Goal: Information Seeking & Learning: Learn about a topic

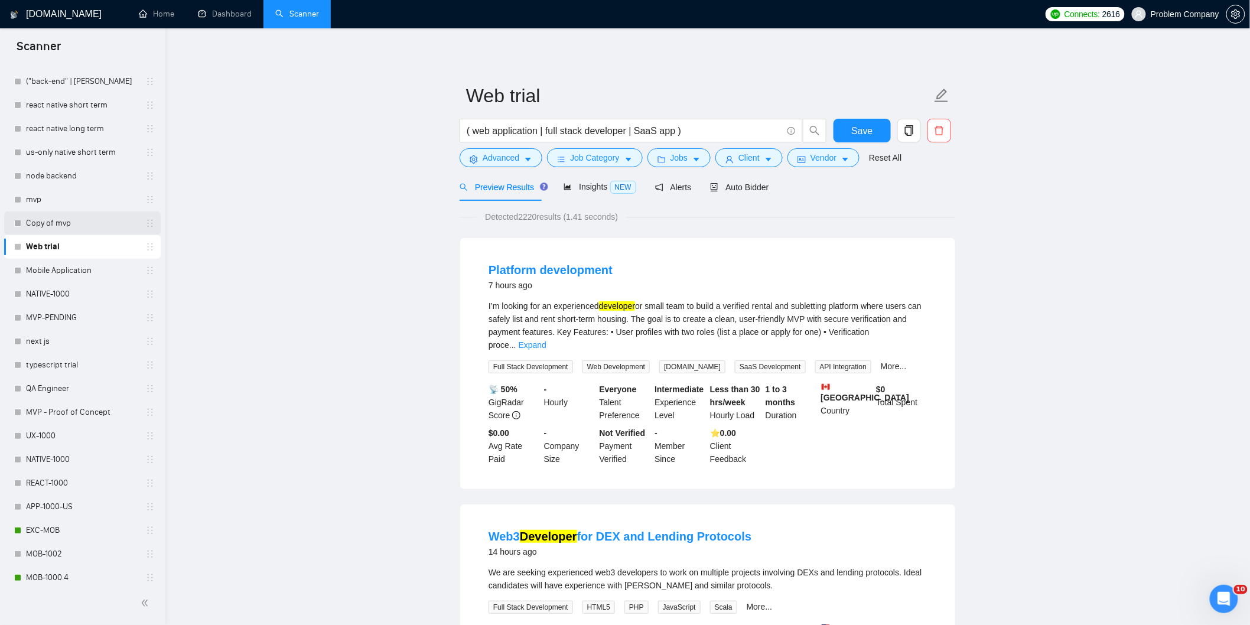
scroll to position [173, 0]
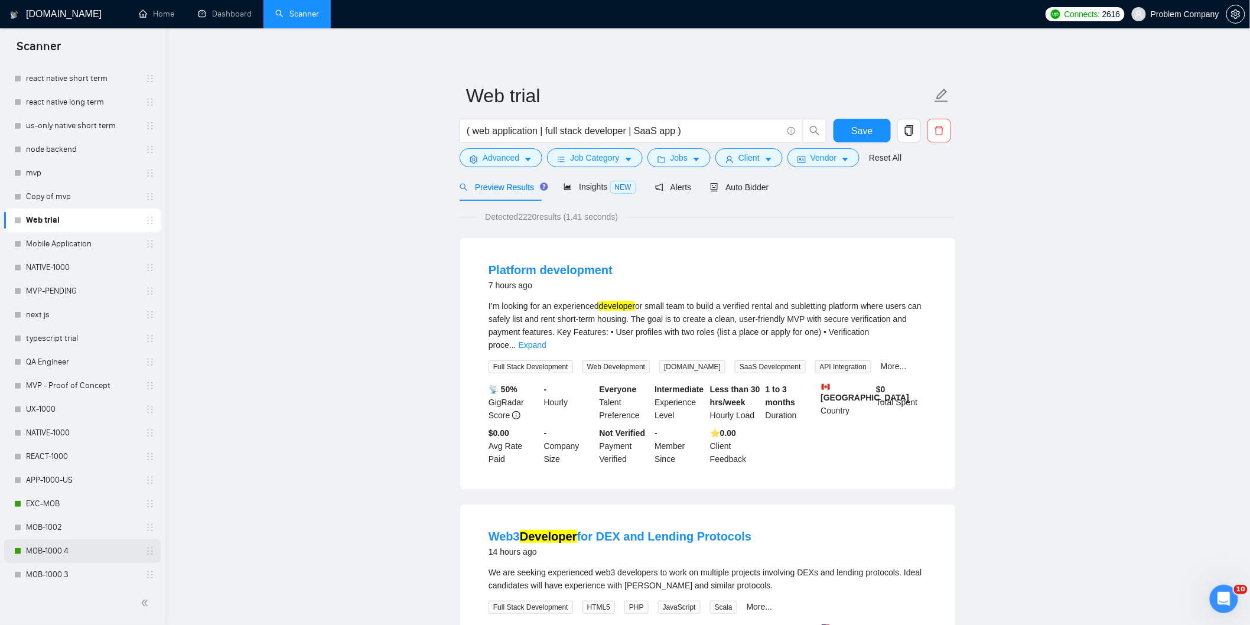
click at [56, 557] on link "MOB-1000.4" at bounding box center [82, 551] width 112 height 24
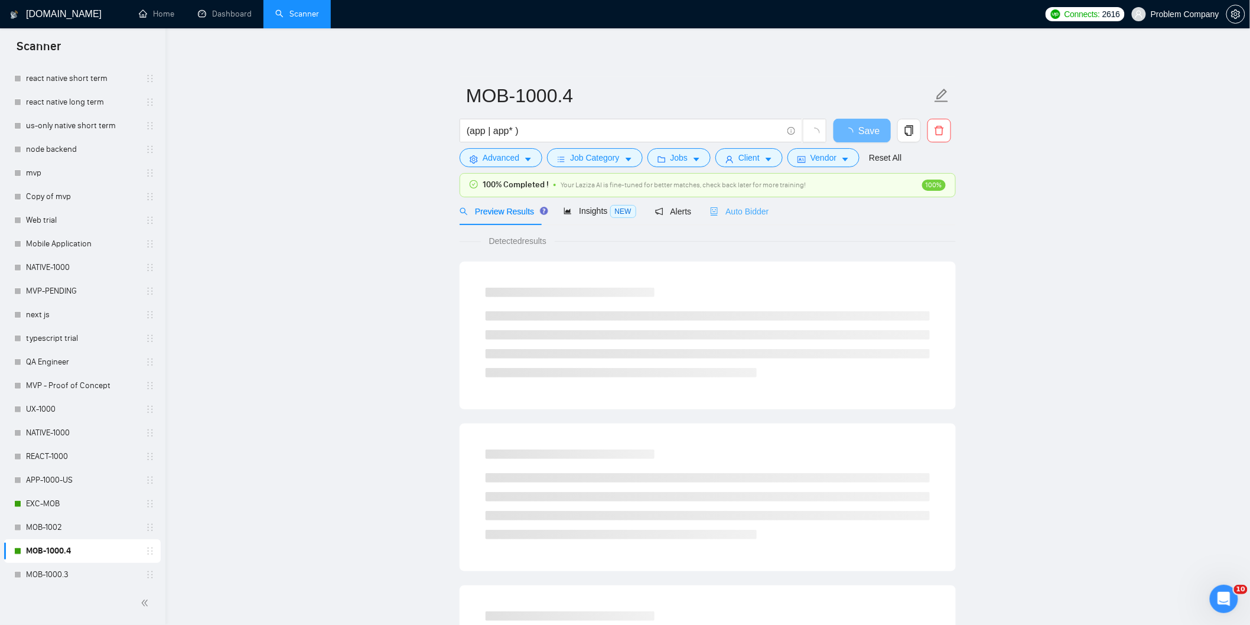
click at [748, 219] on div "Auto Bidder" at bounding box center [739, 211] width 58 height 28
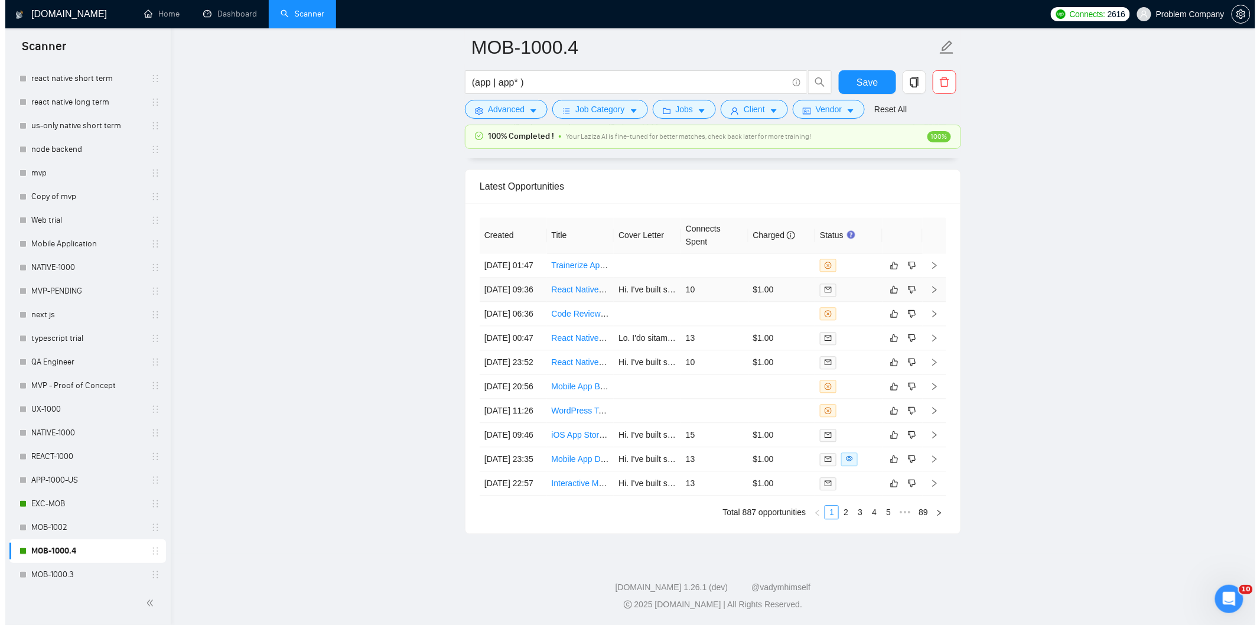
scroll to position [2895, 0]
click at [526, 302] on td "[DATE] 09:36" at bounding box center [507, 290] width 67 height 24
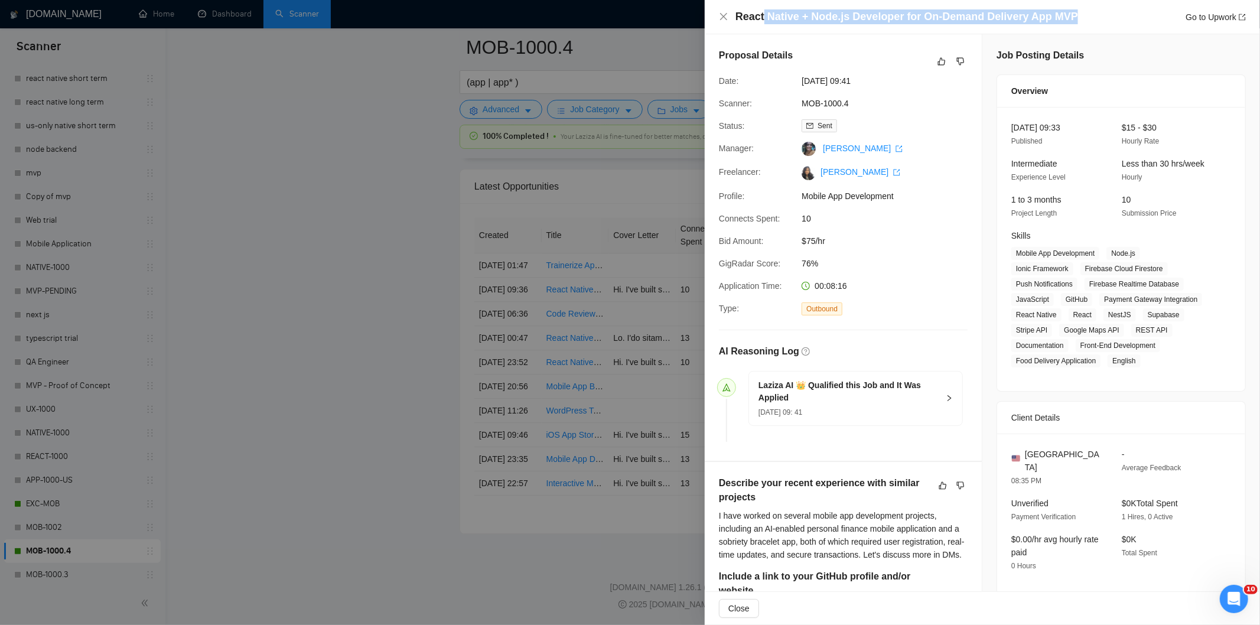
drag, startPoint x: 1076, startPoint y: 14, endPoint x: 760, endPoint y: 11, distance: 315.5
click at [760, 11] on div "React Native + Node.js Developer for On-Demand Delivery App MVP Go to Upwork" at bounding box center [991, 16] width 510 height 15
click at [1087, 16] on div "React Native + Node.js Developer for On-Demand Delivery App MVP Go to Upwork" at bounding box center [991, 16] width 510 height 15
drag, startPoint x: 1087, startPoint y: 16, endPoint x: 736, endPoint y: 15, distance: 351.5
click at [736, 15] on div "React Native + Node.js Developer for On-Demand Delivery App MVP Go to Upwork" at bounding box center [991, 16] width 510 height 15
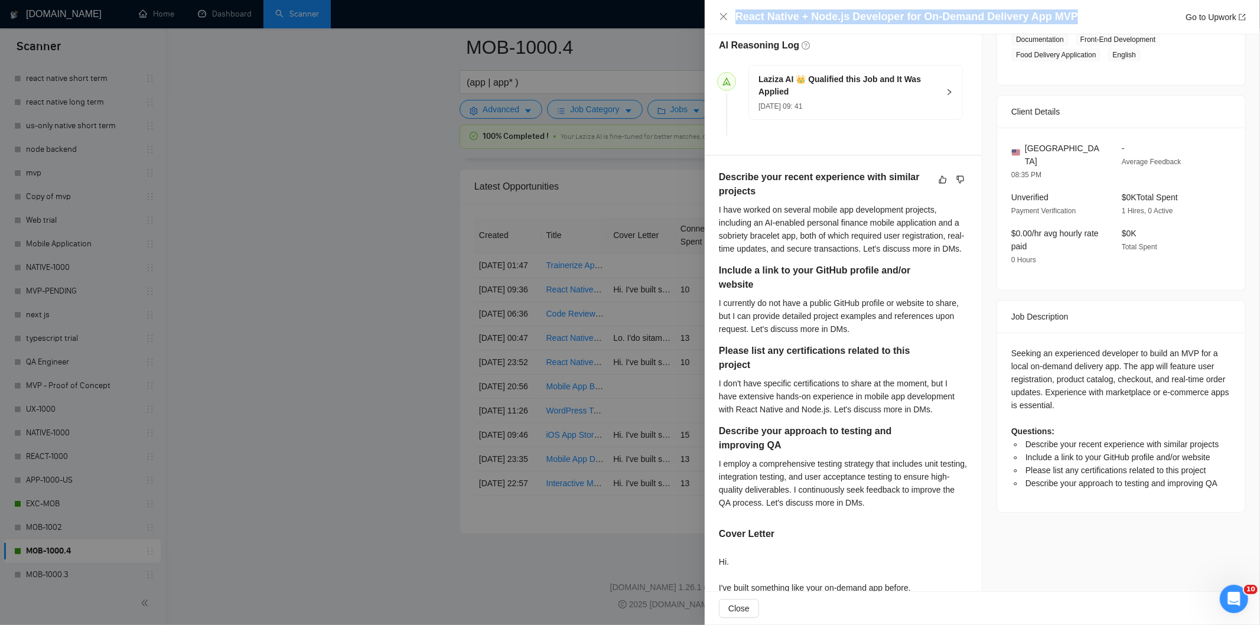
scroll to position [305, 0]
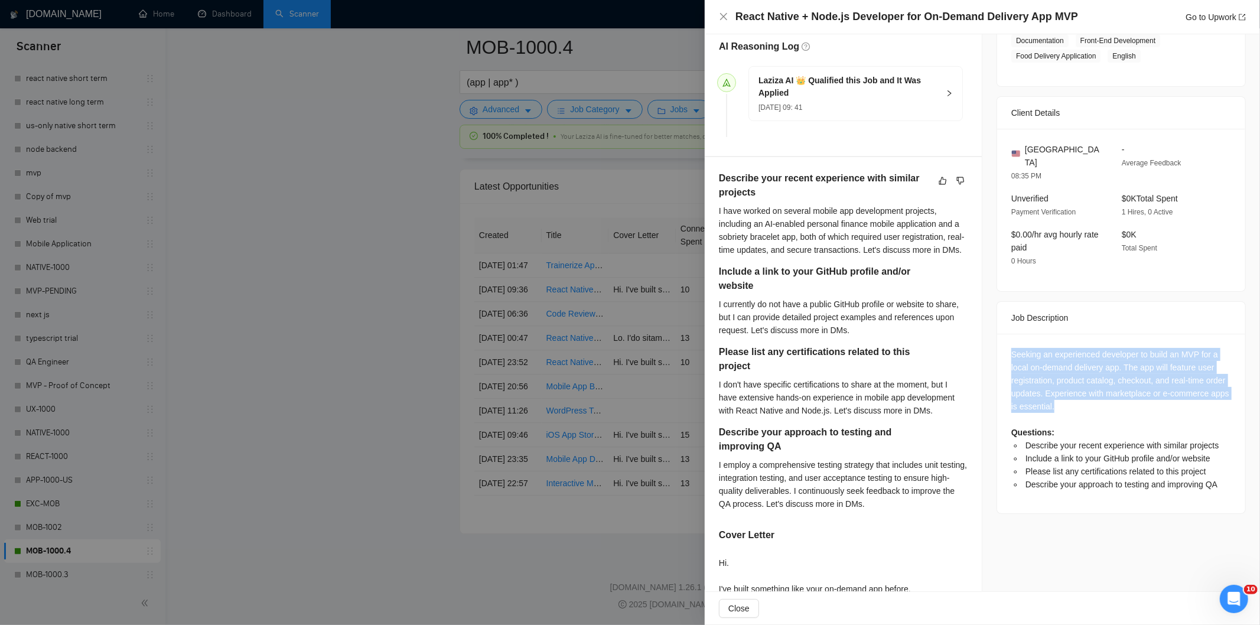
drag, startPoint x: 1001, startPoint y: 341, endPoint x: 1127, endPoint y: 398, distance: 137.7
click at [1127, 398] on div "Seeking an experienced developer to build an MVP for a local on-demand delivery…" at bounding box center [1121, 424] width 248 height 180
copy div "Seeking an experienced developer to build an MVP for a local on-demand delivery…"
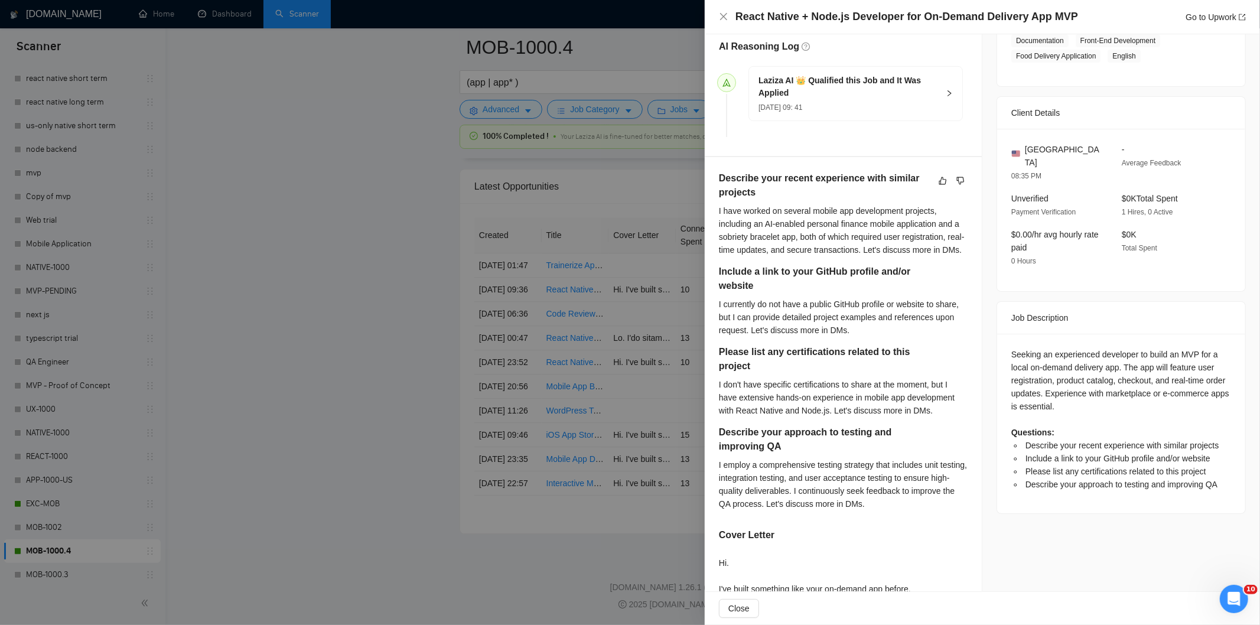
click at [729, 18] on div "React Native + Node.js Developer for On-Demand Delivery App MVP Go to Upwork" at bounding box center [982, 16] width 527 height 15
click at [725, 18] on icon "close" at bounding box center [723, 16] width 7 height 7
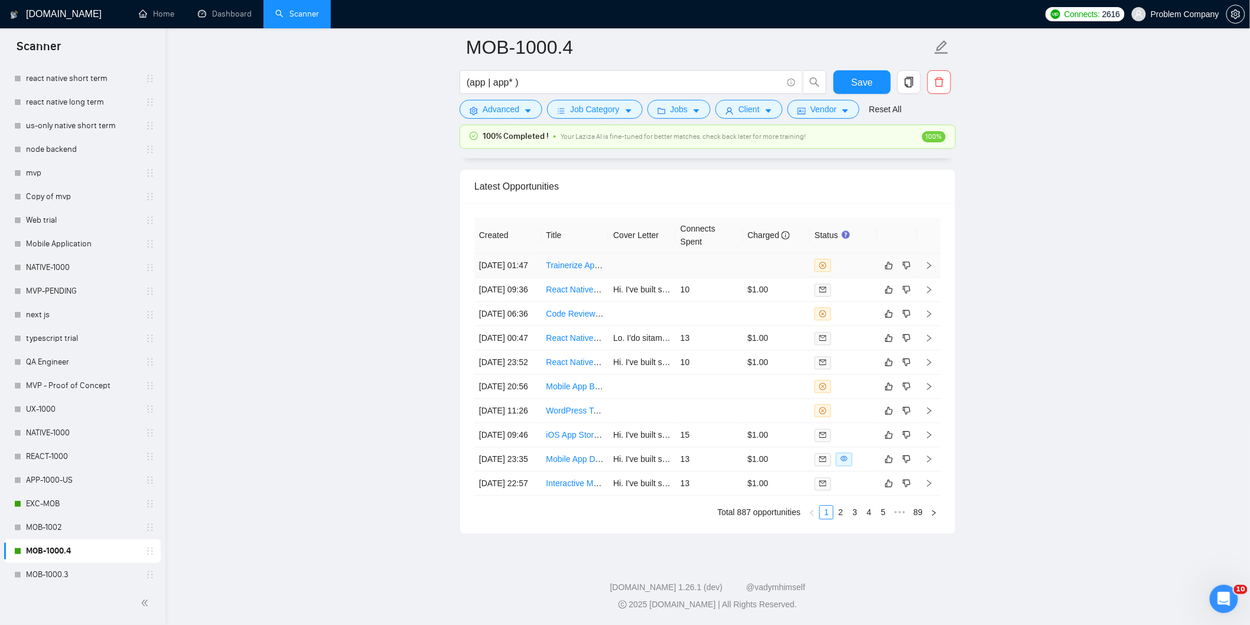
click at [508, 267] on td "[DATE] 01:47" at bounding box center [507, 265] width 67 height 24
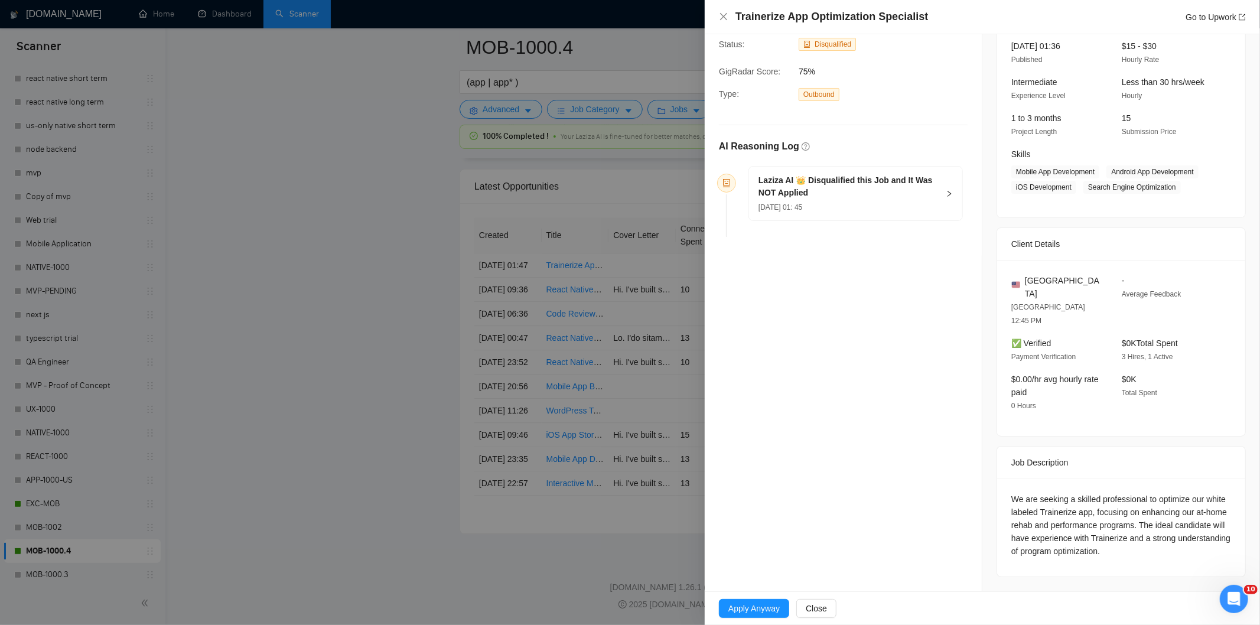
scroll to position [55, 0]
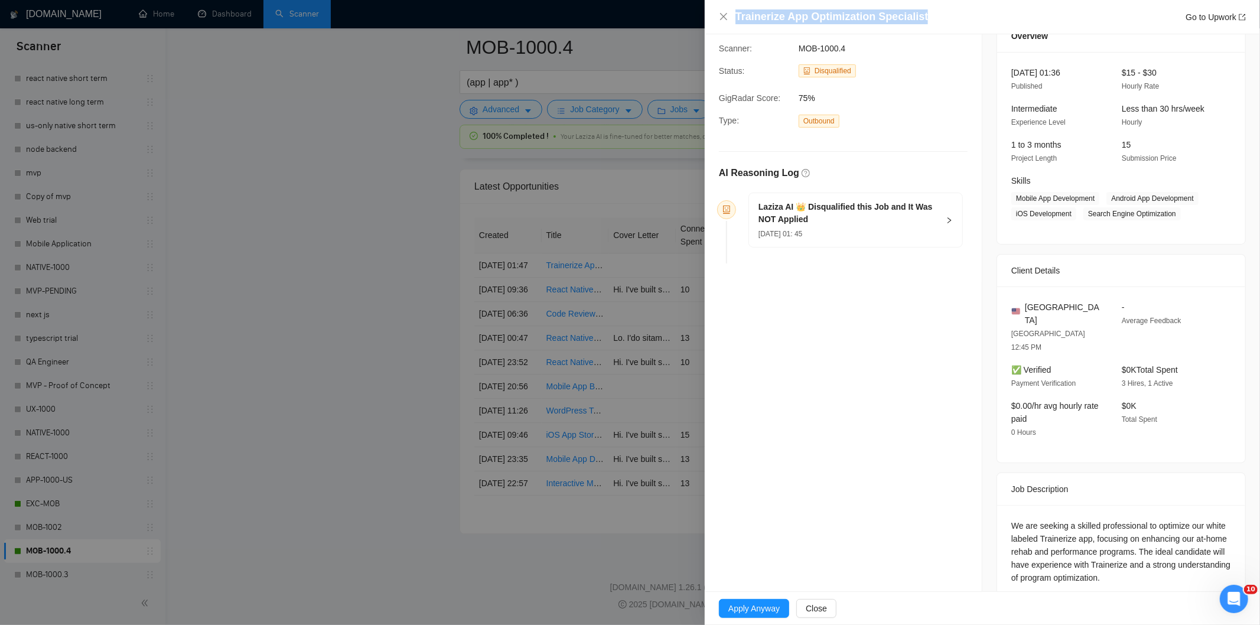
drag, startPoint x: 937, startPoint y: 12, endPoint x: 733, endPoint y: 7, distance: 203.9
click at [733, 7] on div "Trainerize App Optimization Specialist Go to Upwork" at bounding box center [982, 17] width 555 height 34
copy h4 "Trainerize App Optimization Specialist"
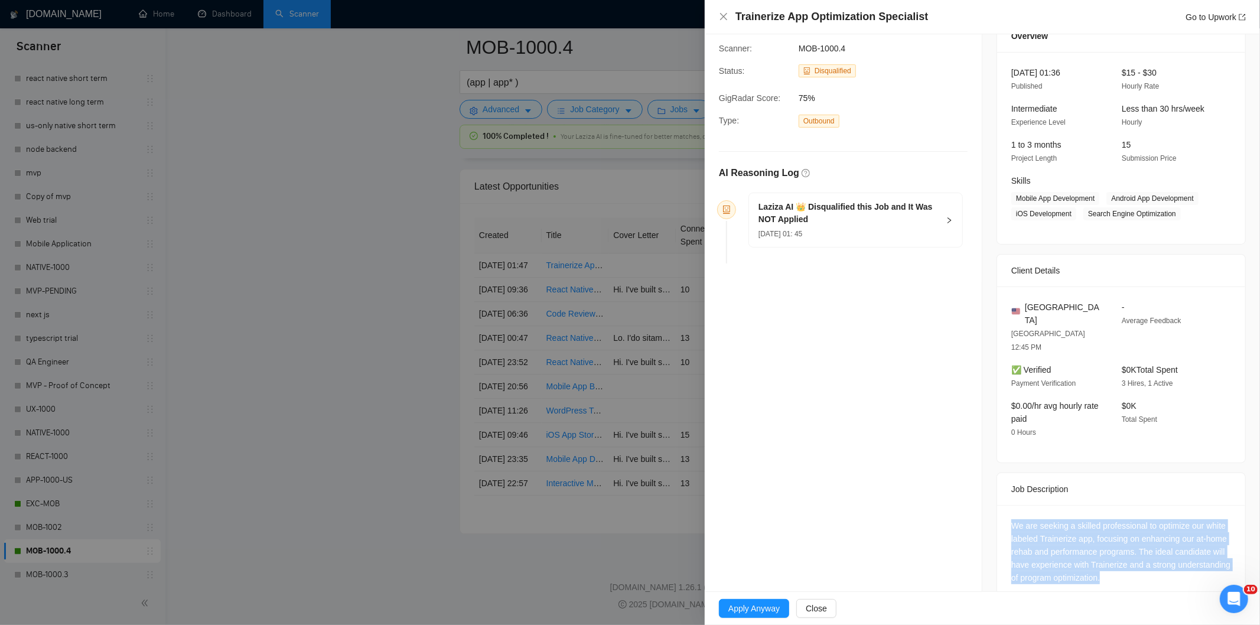
drag, startPoint x: 1168, startPoint y: 557, endPoint x: 982, endPoint y: 487, distance: 198.2
click at [982, 487] on div "Job Posting Details Overview [DATE] 01:36 Published $15 - $30 Hourly Rate Inter…" at bounding box center [1121, 298] width 278 height 639
copy div "We are seeking a skilled professional to optimize our white labeled Trainerize …"
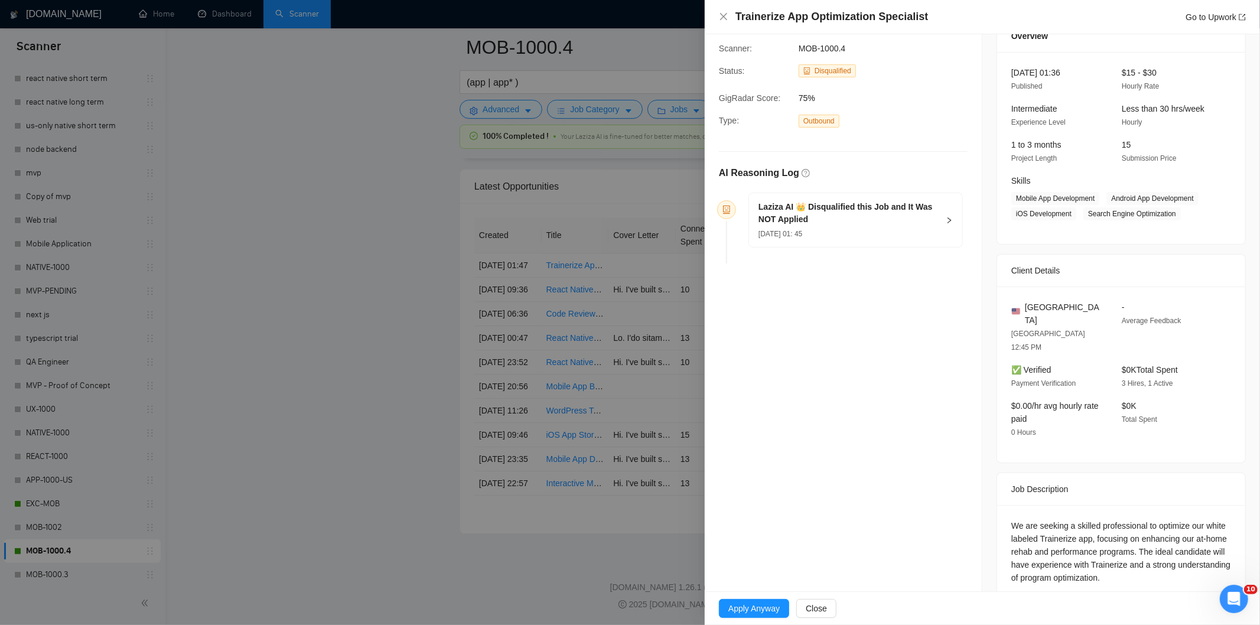
click at [890, 237] on div "[DATE] 01: 45" at bounding box center [849, 233] width 180 height 13
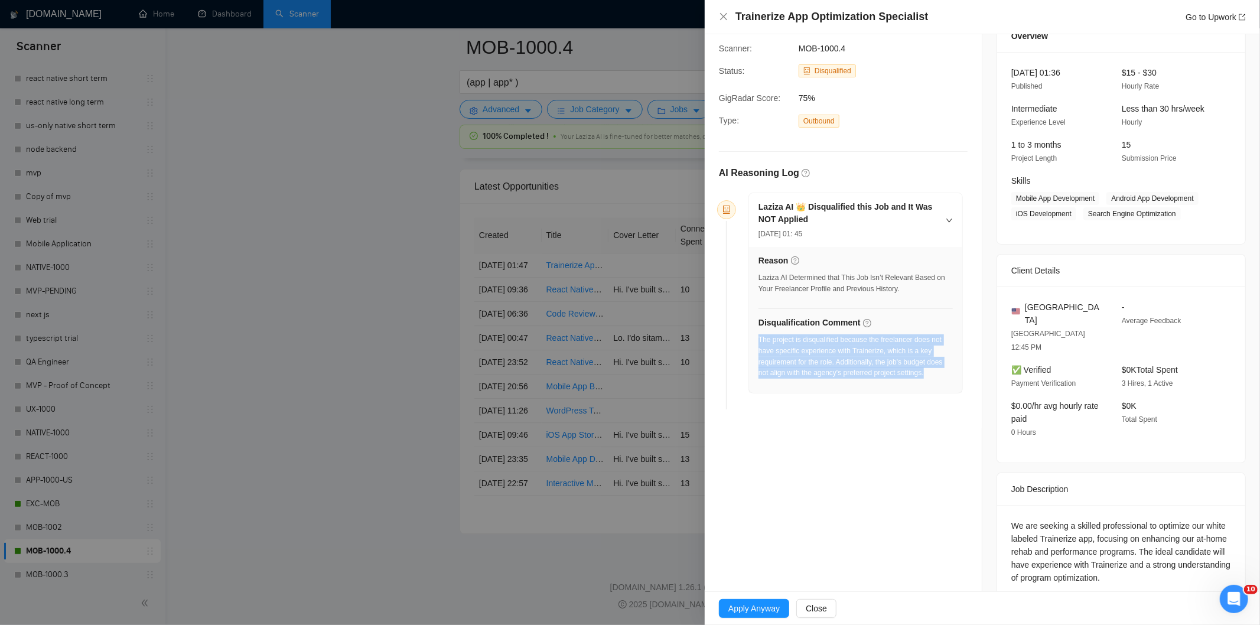
drag, startPoint x: 934, startPoint y: 378, endPoint x: 759, endPoint y: 341, distance: 178.7
click at [759, 341] on div "The project is disqualified because the freelancer does not have specific exper…" at bounding box center [856, 356] width 194 height 44
copy div "The project is disqualified because the freelancer does not have specific exper…"
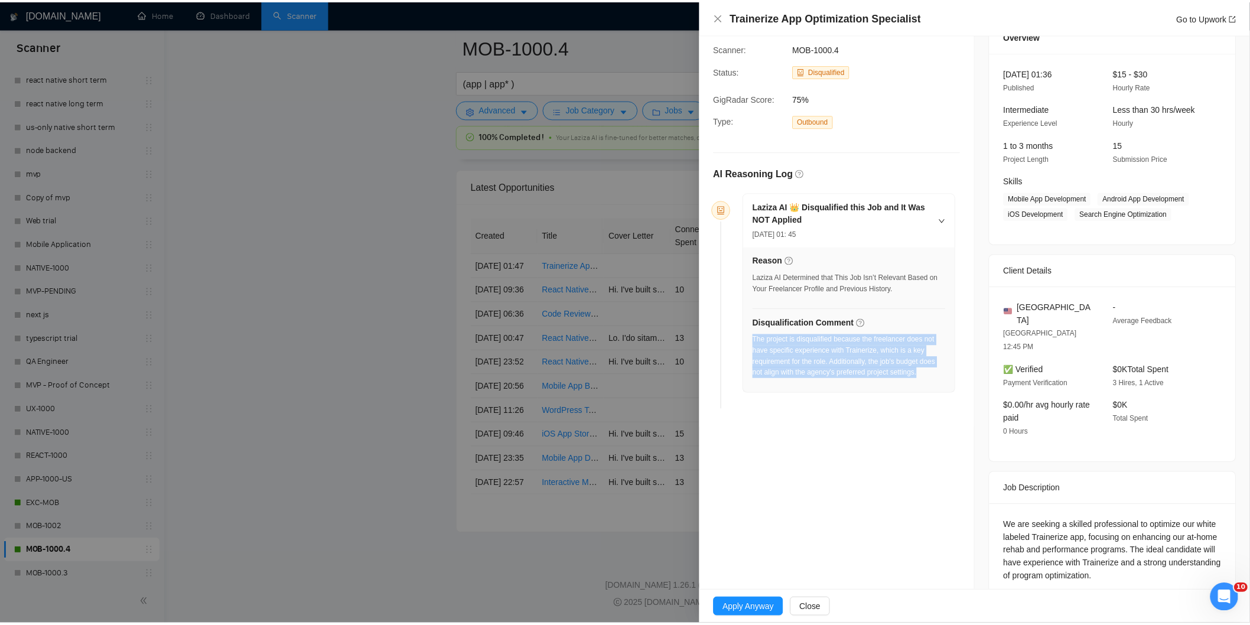
scroll to position [0, 0]
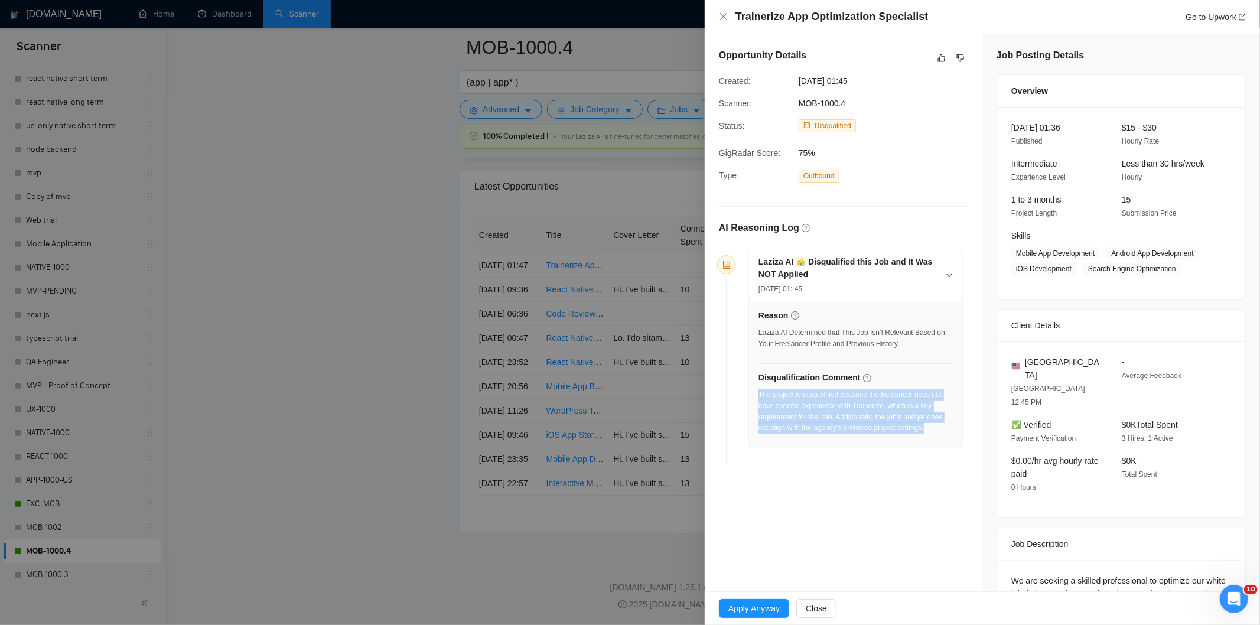
drag, startPoint x: 875, startPoint y: 83, endPoint x: 795, endPoint y: 80, distance: 80.4
click at [795, 80] on div "[DATE] 01:45" at bounding box center [854, 80] width 120 height 13
copy span "[DATE] 01:45"
click at [723, 19] on icon "close" at bounding box center [723, 16] width 9 height 9
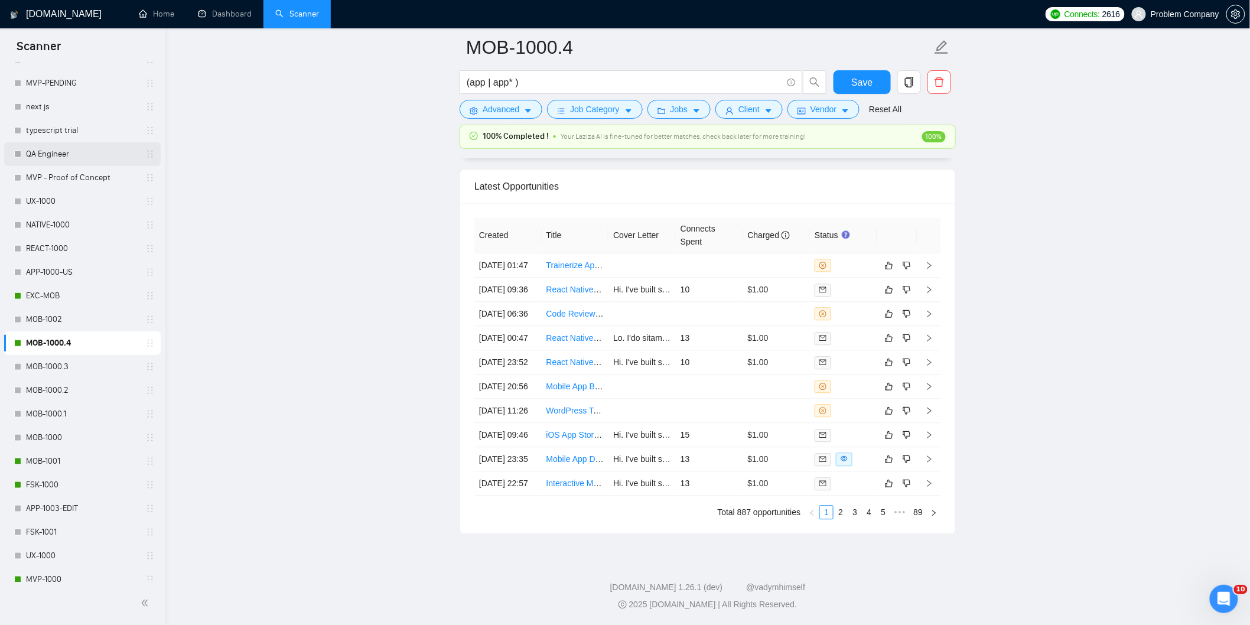
scroll to position [386, 0]
click at [43, 448] on link "MOB-1001" at bounding box center [82, 456] width 112 height 24
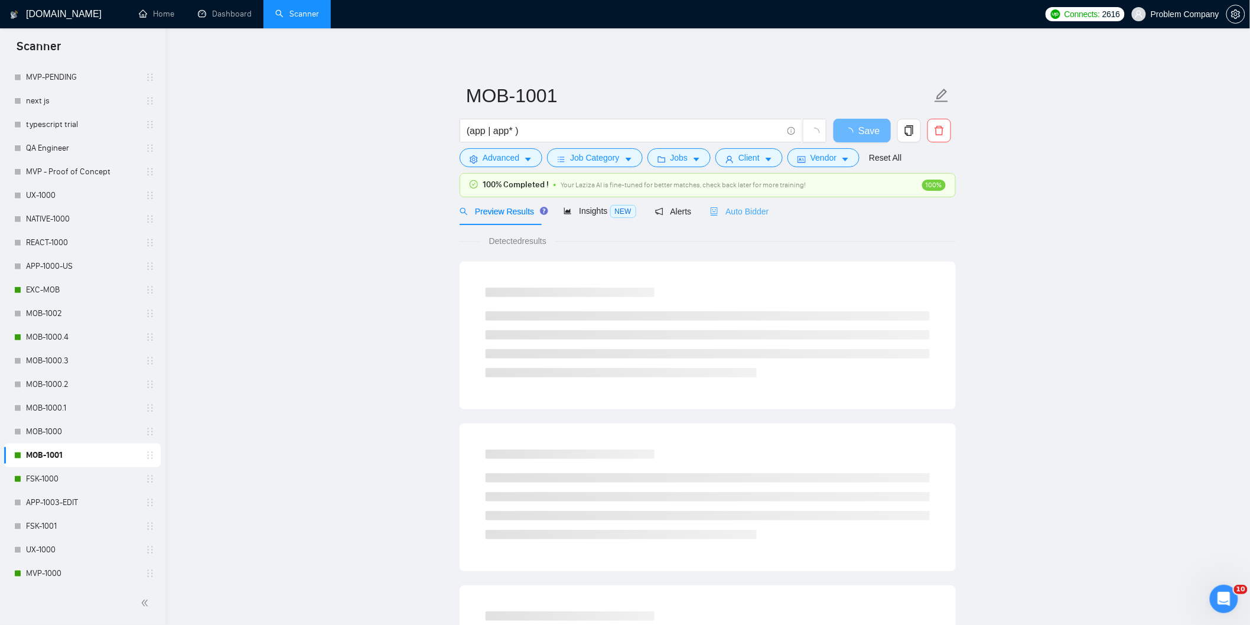
click at [750, 220] on div "Auto Bidder" at bounding box center [739, 211] width 58 height 28
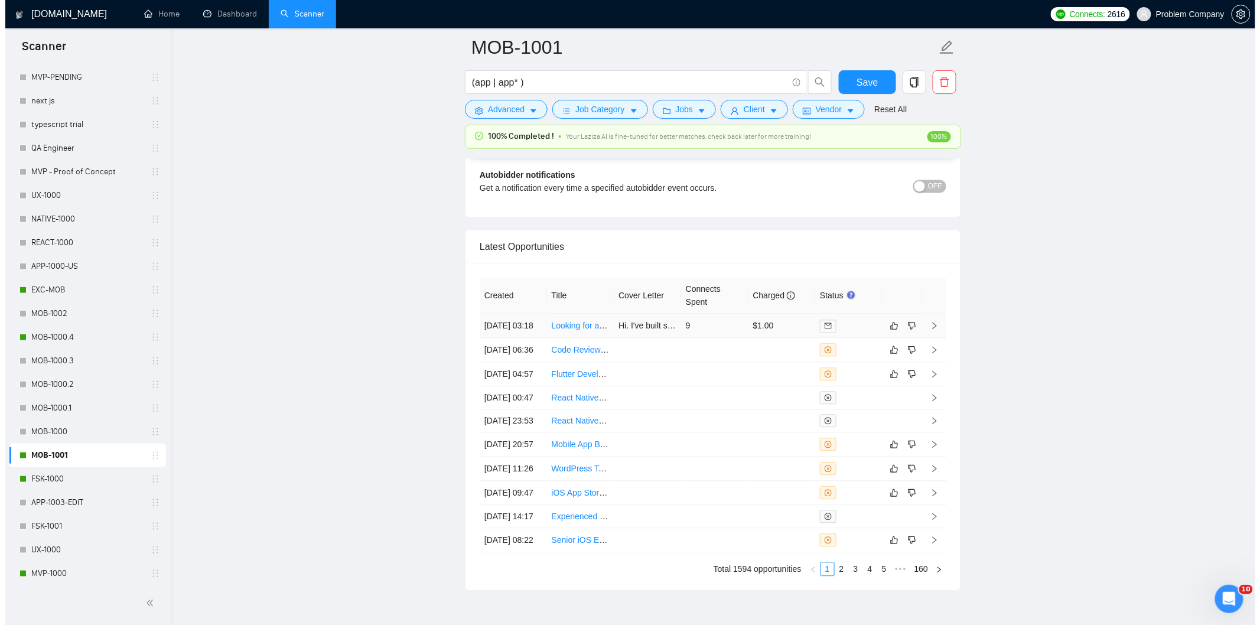
scroll to position [2818, 0]
click at [532, 337] on td "[DATE] 03:18" at bounding box center [507, 325] width 67 height 24
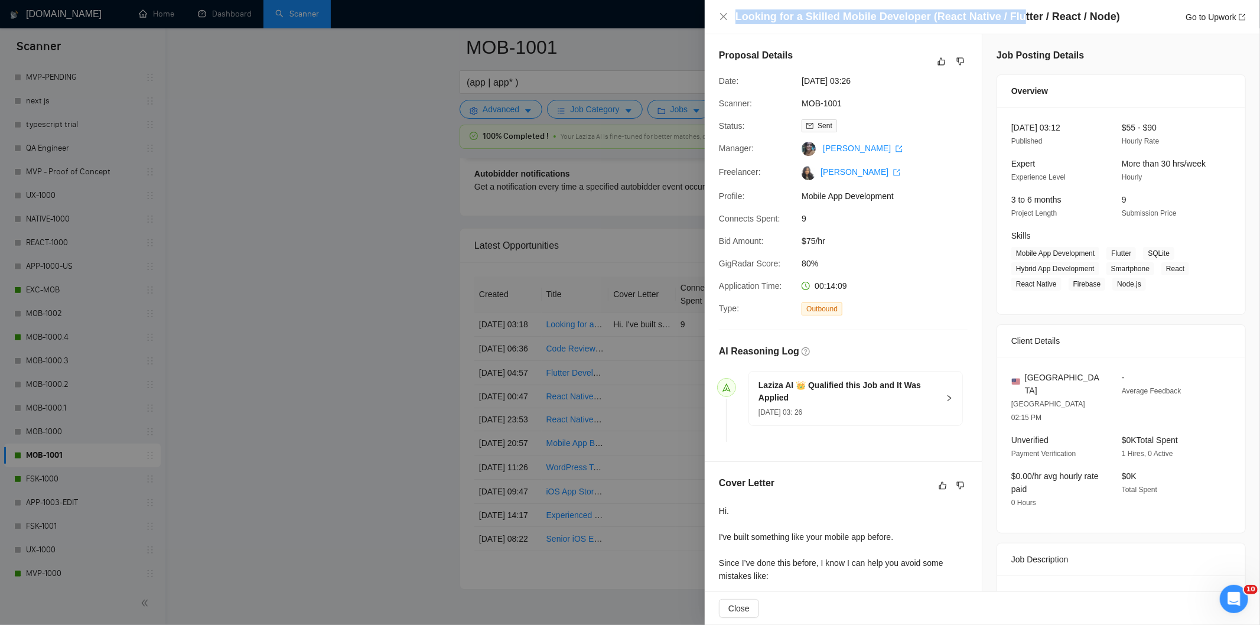
drag, startPoint x: 916, startPoint y: 8, endPoint x: 815, endPoint y: -9, distance: 102.0
click at [1132, 15] on div "Looking for a Skilled Mobile Developer (React Native / Flutter / React / Node) …" at bounding box center [991, 16] width 510 height 15
drag, startPoint x: 1132, startPoint y: 15, endPoint x: 728, endPoint y: 18, distance: 403.5
click at [728, 18] on div "Looking for a Skilled Mobile Developer (React Native / Flutter / React / Node) …" at bounding box center [982, 16] width 527 height 15
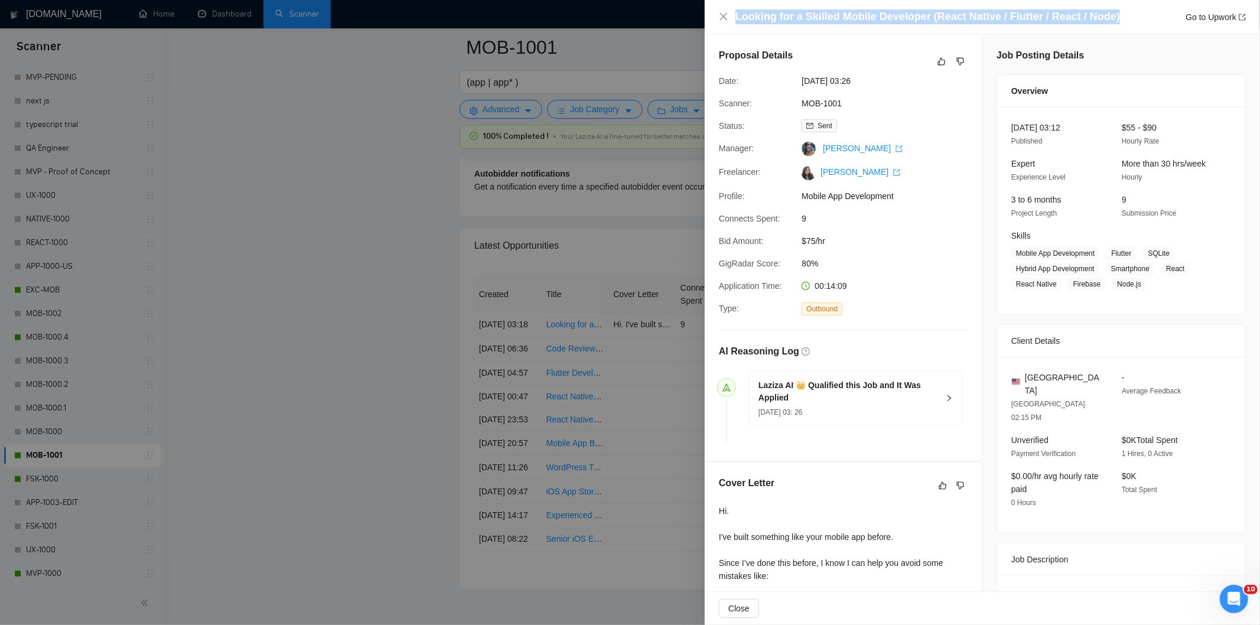
copy h4 "Looking for a Skilled Mobile Developer (React Native / Flutter / React / Node)"
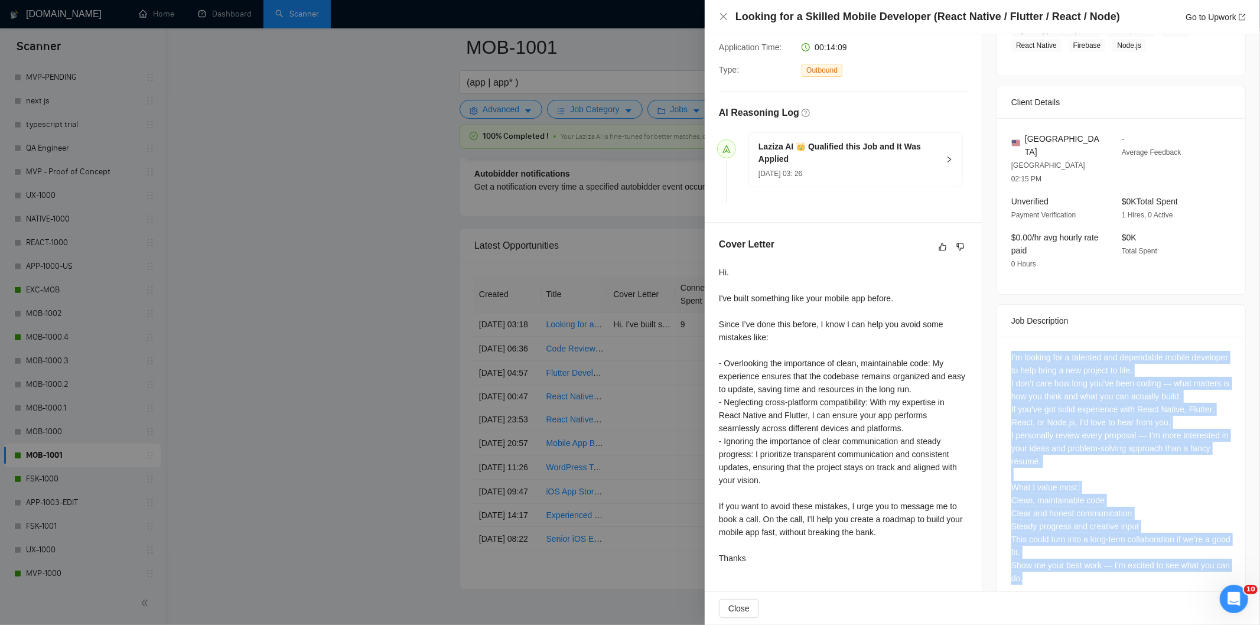
scroll to position [239, 0]
drag, startPoint x: 1003, startPoint y: 331, endPoint x: 1072, endPoint y: 555, distance: 234.5
click at [1072, 555] on div "I’m looking for a talented and dependable mobile developer to help bring a new …" at bounding box center [1121, 469] width 248 height 267
copy div "I’m looking for a talented and dependable mobile developer to help bring a new …"
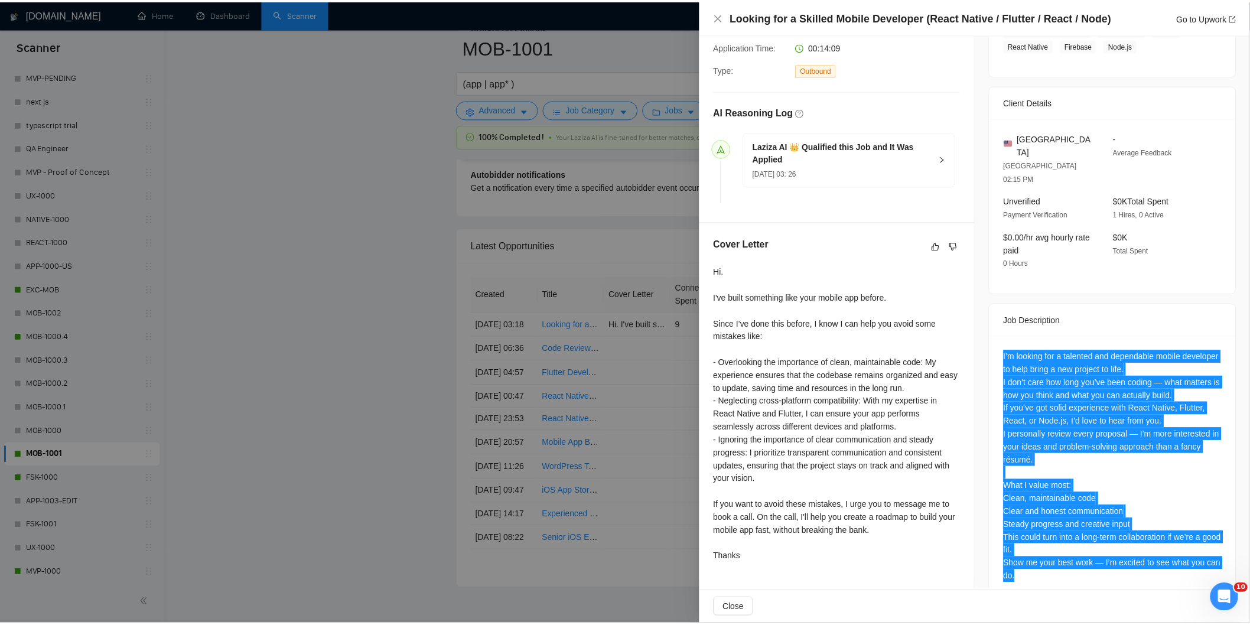
scroll to position [0, 0]
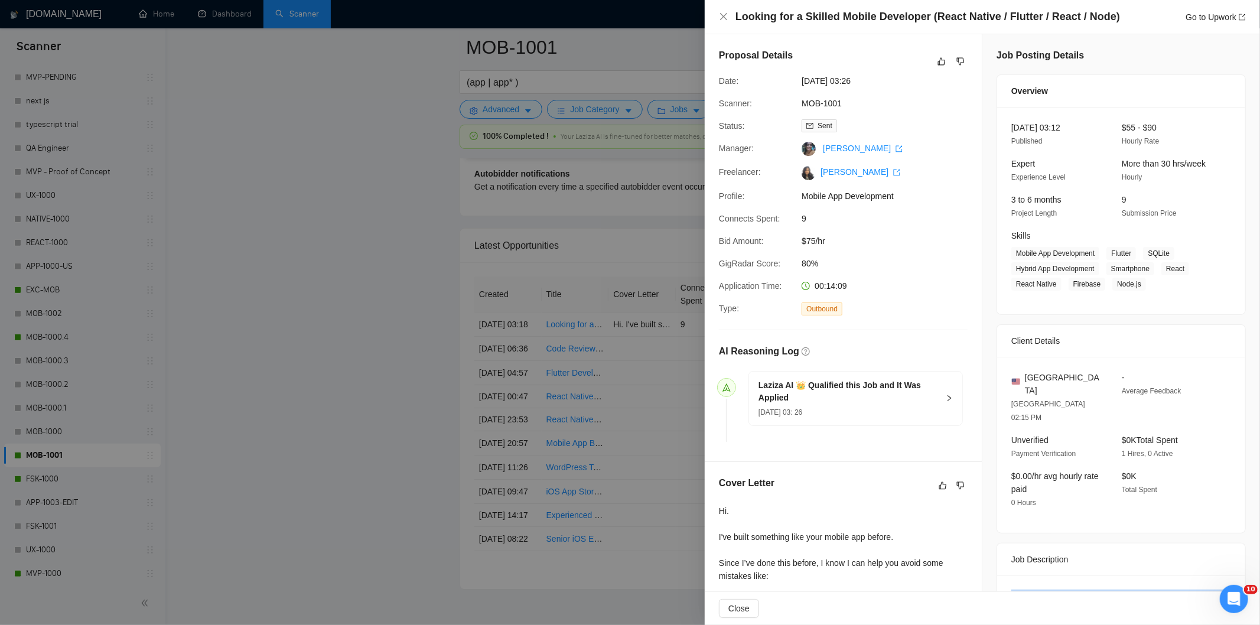
drag, startPoint x: 886, startPoint y: 75, endPoint x: 795, endPoint y: 86, distance: 92.2
click at [795, 86] on div "Date: [DATE] 03:26" at bounding box center [838, 80] width 249 height 13
copy div "[DATE] 03:26"
click at [724, 11] on div "Looking for a Skilled Mobile Developer (React Native / Flutter / React / Node) …" at bounding box center [982, 16] width 527 height 15
click at [721, 17] on icon "close" at bounding box center [723, 16] width 9 height 9
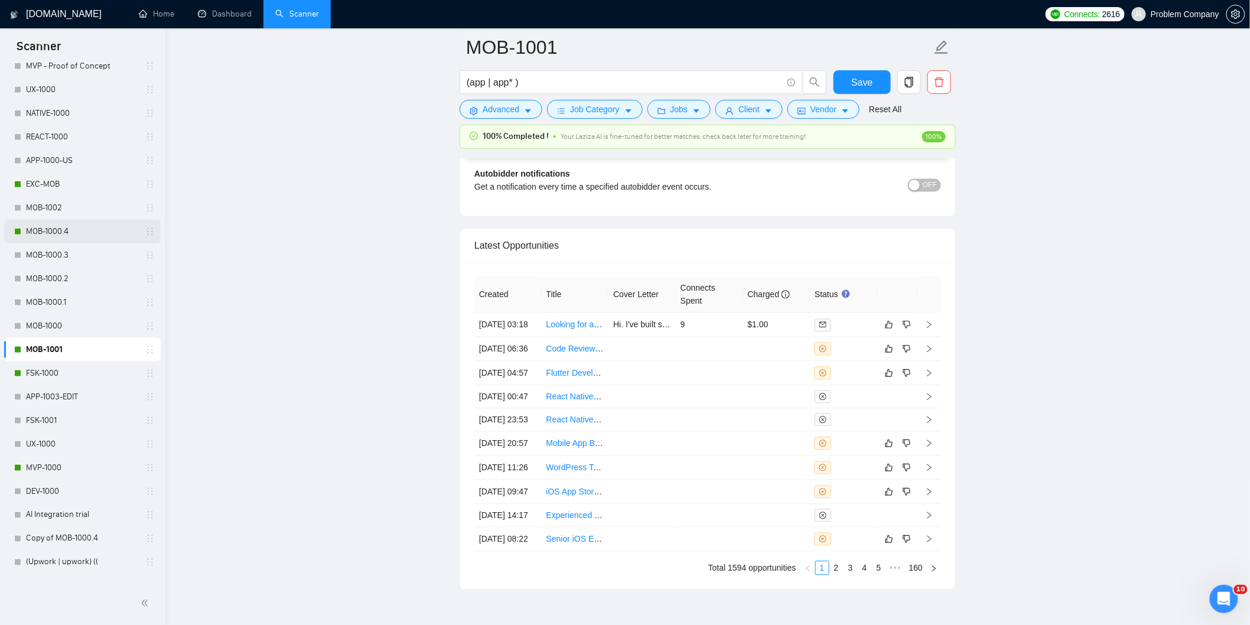
scroll to position [507, 0]
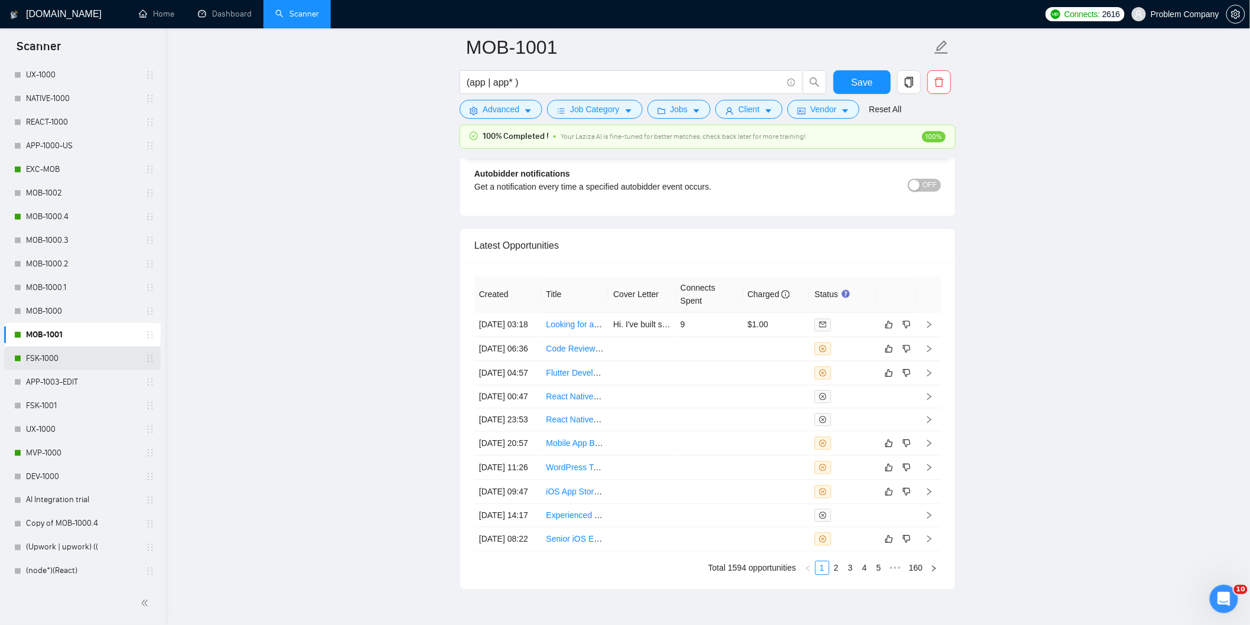
click at [72, 363] on link "FSK-1000" at bounding box center [82, 359] width 112 height 24
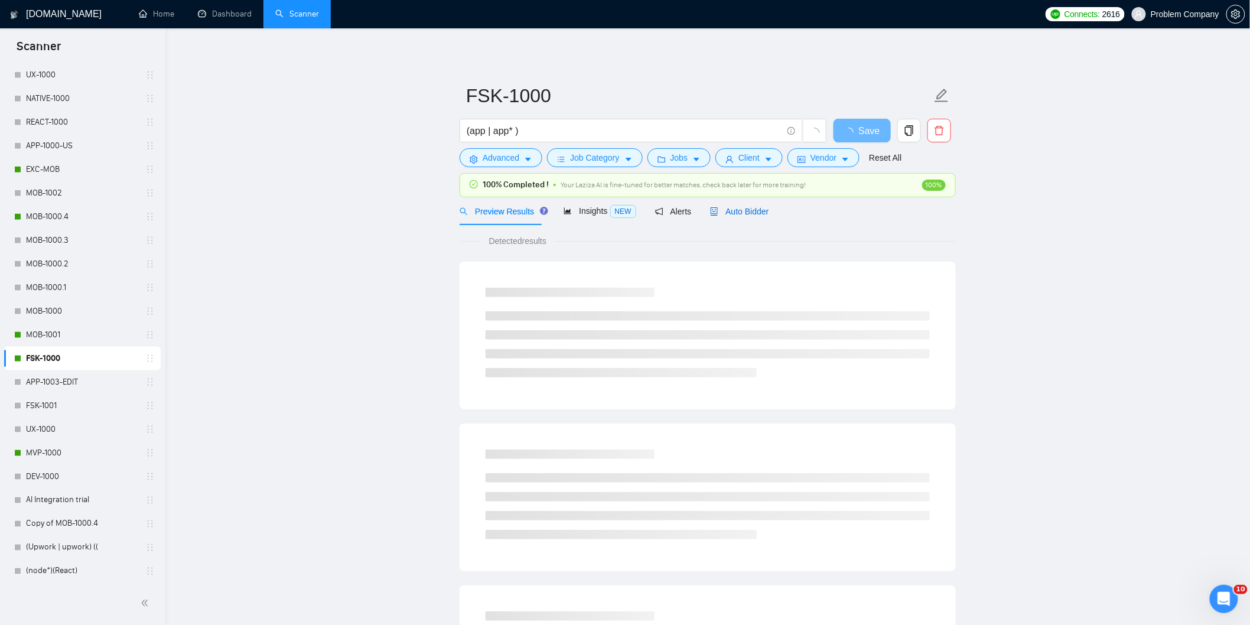
click at [751, 213] on span "Auto Bidder" at bounding box center [739, 211] width 58 height 9
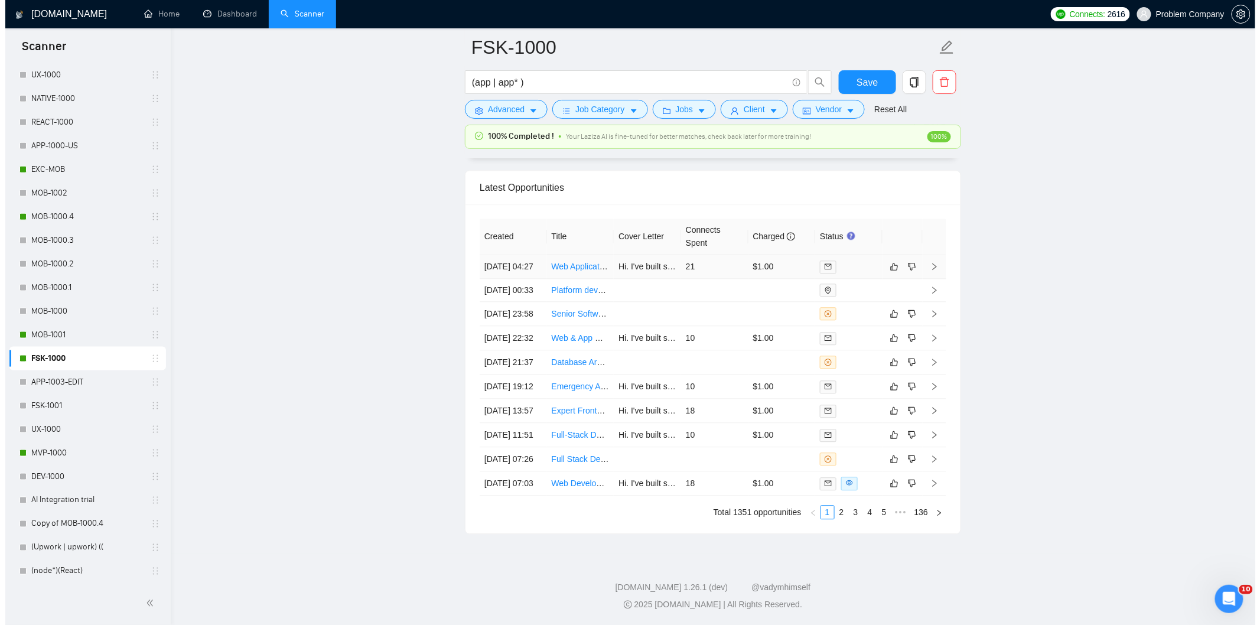
scroll to position [2904, 0]
click at [527, 423] on td "[DATE] 13:57" at bounding box center [507, 411] width 67 height 24
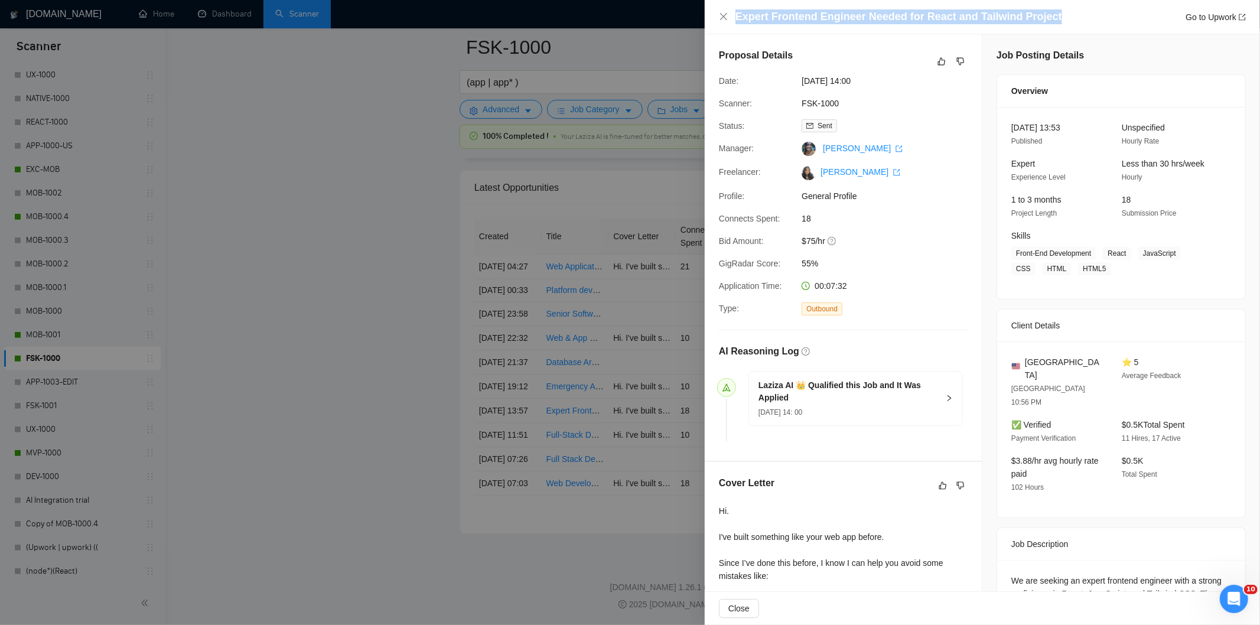
drag, startPoint x: 1060, startPoint y: 15, endPoint x: 736, endPoint y: 14, distance: 323.7
click at [736, 14] on div "Expert Frontend Engineer Needed for React and Tailwind Project Go to Upwork" at bounding box center [991, 16] width 510 height 15
copy h4 "Expert Frontend Engineer Needed for React and Tailwind Project"
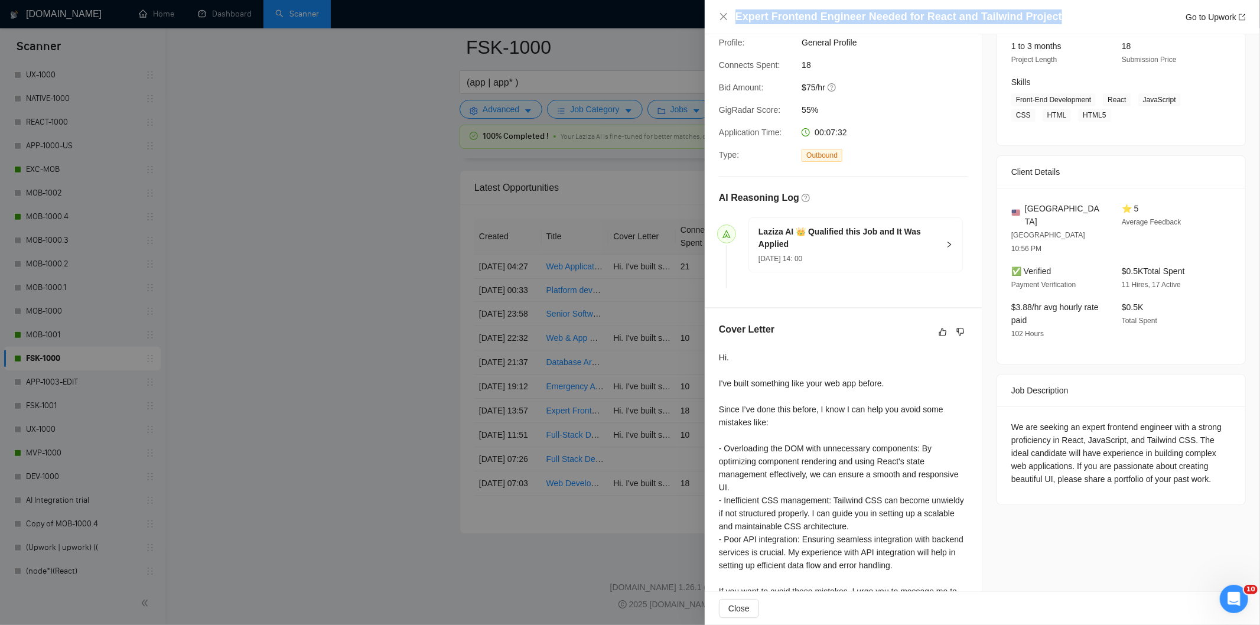
scroll to position [190, 0]
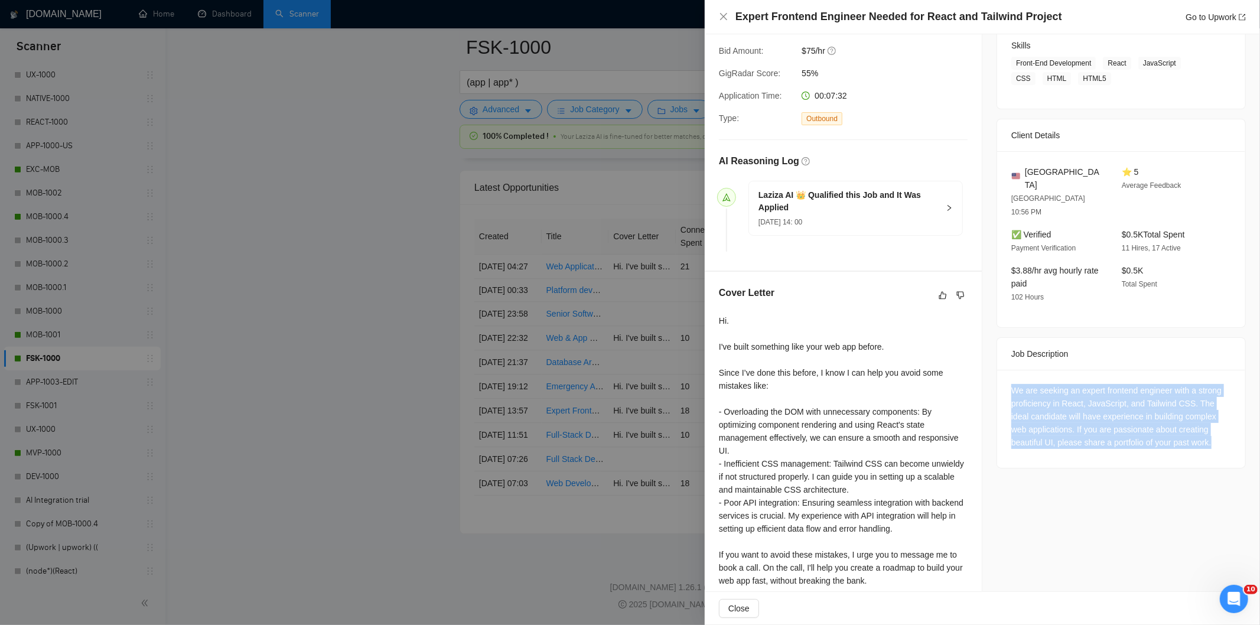
drag, startPoint x: 1186, startPoint y: 419, endPoint x: 1008, endPoint y: 355, distance: 189.1
click at [1008, 370] on div "We are seeking an expert frontend engineer with a strong proficiency in React, …" at bounding box center [1121, 419] width 248 height 98
copy div "We are seeking an expert frontend engineer with a strong proficiency in React, …"
click at [723, 13] on icon "close" at bounding box center [723, 16] width 9 height 9
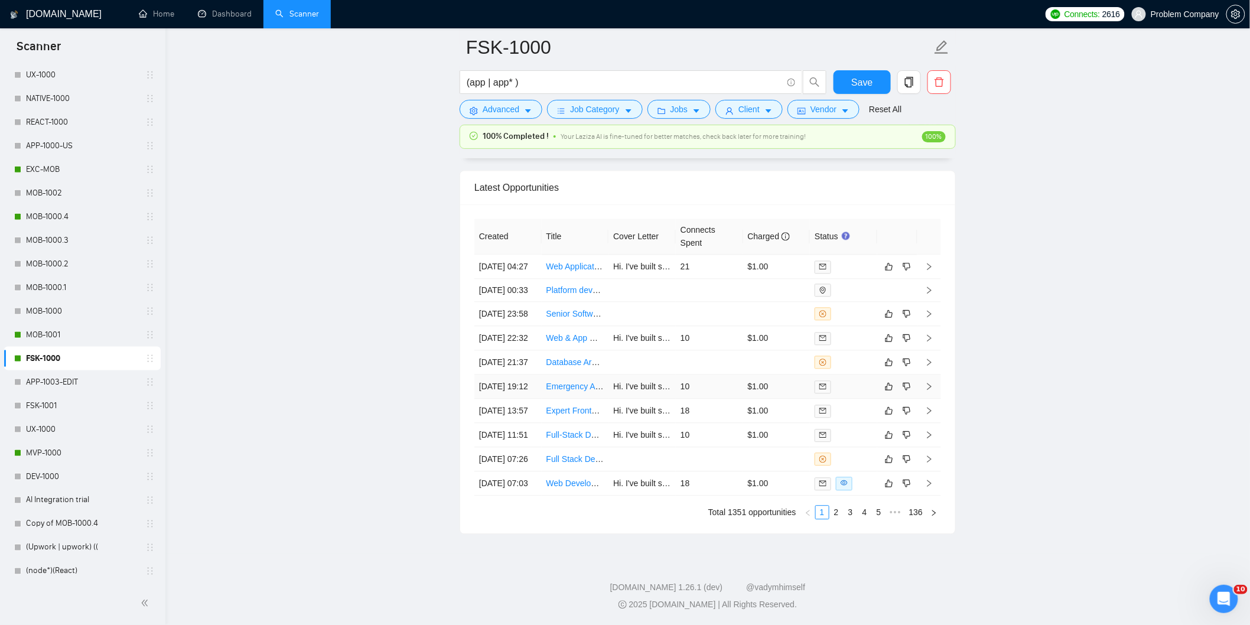
click at [516, 399] on td "[DATE] 19:12" at bounding box center [507, 387] width 67 height 24
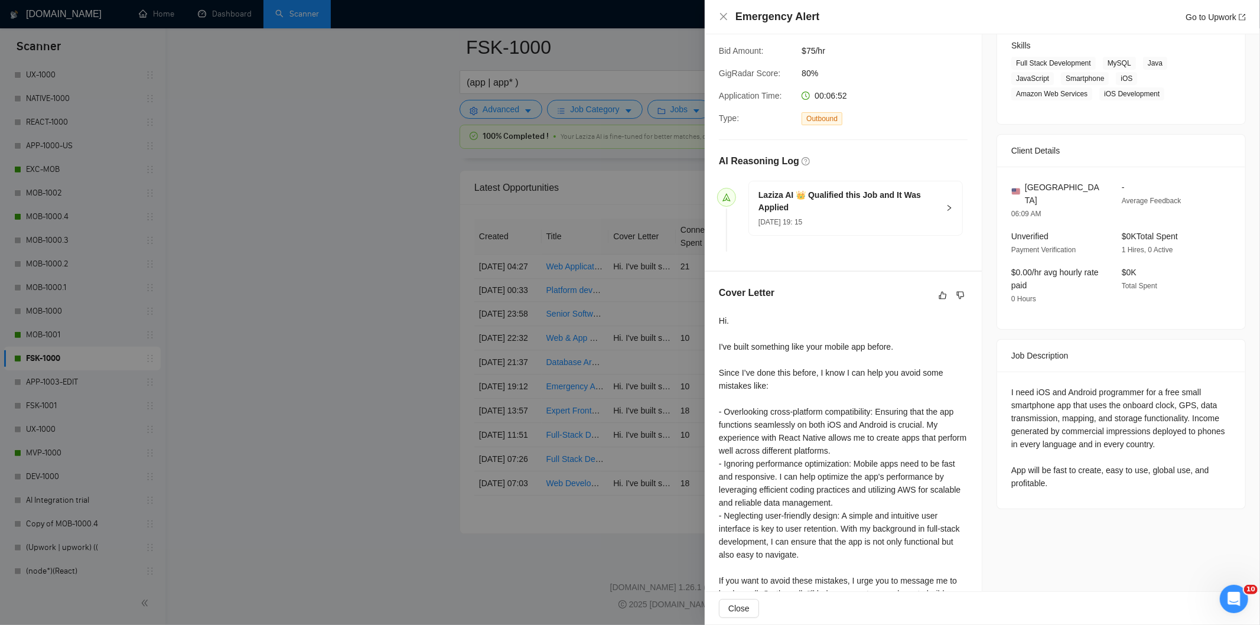
drag, startPoint x: 845, startPoint y: 28, endPoint x: 743, endPoint y: 17, distance: 102.8
click at [742, 17] on div "Emergency Alert Go to Upwork" at bounding box center [982, 17] width 555 height 34
click at [860, 20] on div "Emergency Alert Go to Upwork" at bounding box center [991, 16] width 510 height 15
drag, startPoint x: 841, startPoint y: 12, endPoint x: 747, endPoint y: 7, distance: 94.1
click at [747, 7] on div "Emergency Alert Go to Upwork" at bounding box center [982, 17] width 555 height 34
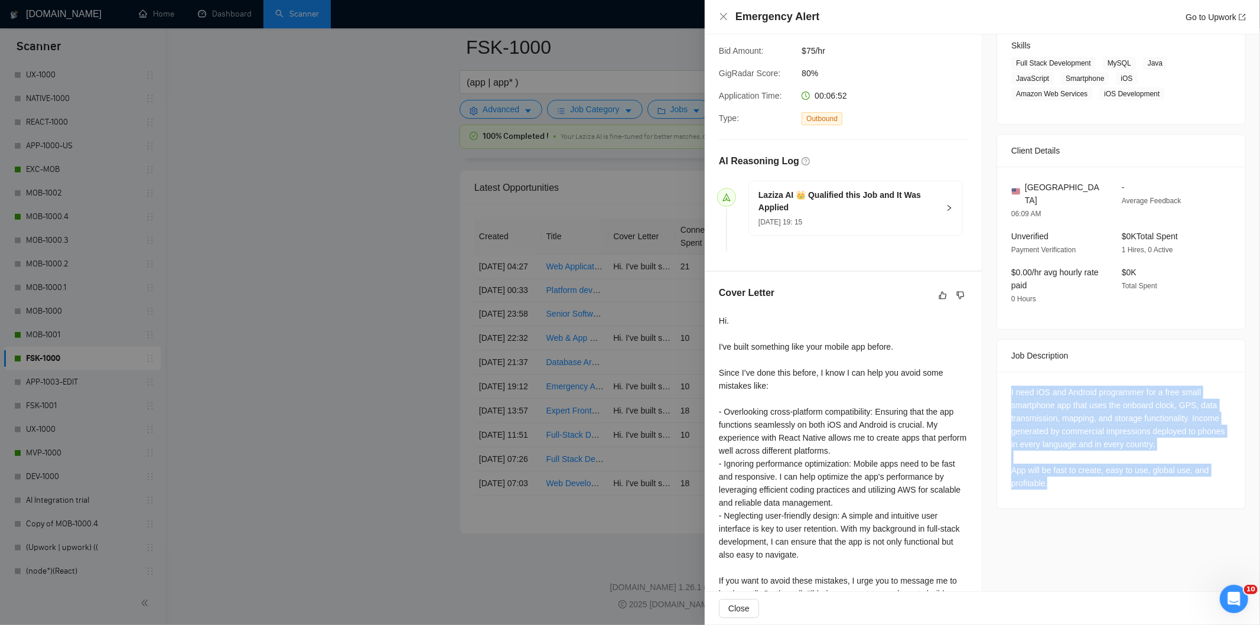
drag, startPoint x: 1003, startPoint y: 376, endPoint x: 1089, endPoint y: 468, distance: 125.8
click at [1089, 468] on div "I need iOS and Android programmer for a free small smartphone app that uses the…" at bounding box center [1121, 440] width 248 height 137
click at [723, 18] on icon "close" at bounding box center [723, 16] width 9 height 9
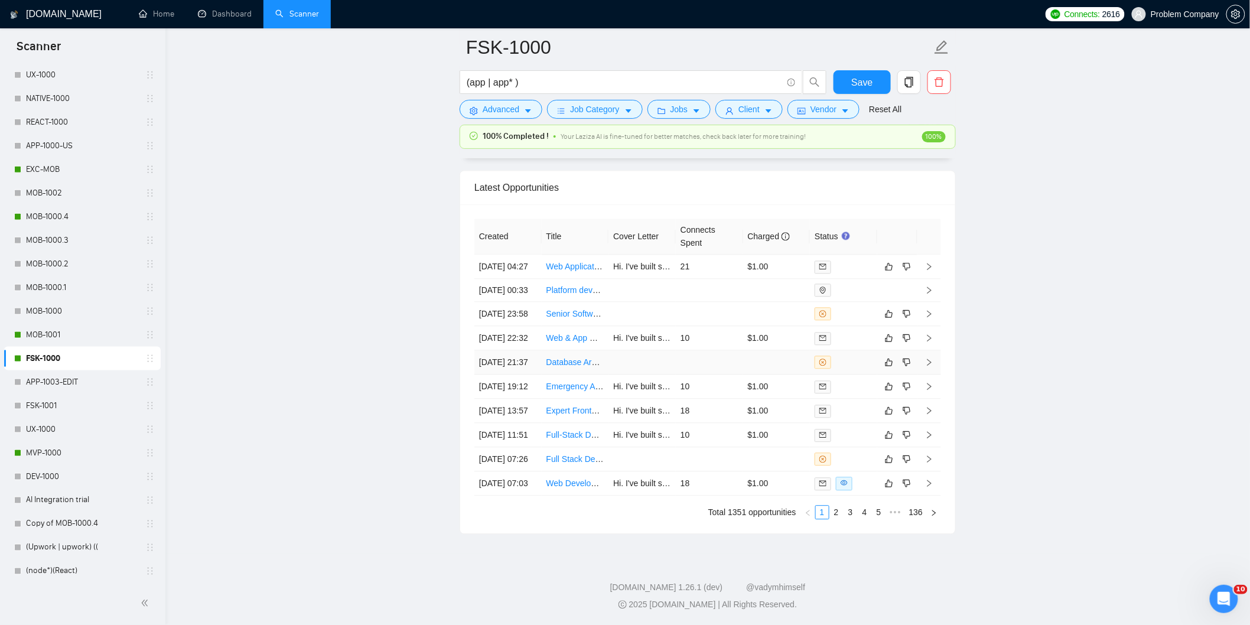
click at [512, 375] on td "[DATE] 21:37" at bounding box center [507, 362] width 67 height 24
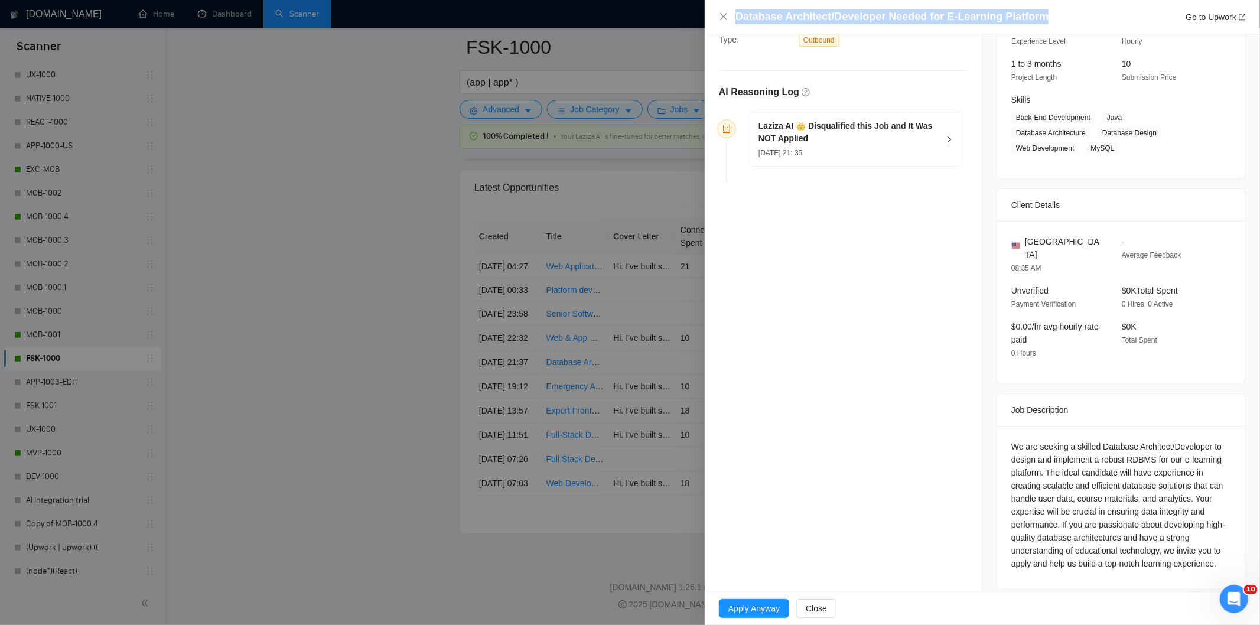
drag, startPoint x: 1042, startPoint y: 18, endPoint x: 776, endPoint y: 5, distance: 266.8
click at [776, 5] on div "Database Architect/Developer Needed for E-Learning Platform Go to Upwork" at bounding box center [982, 17] width 555 height 34
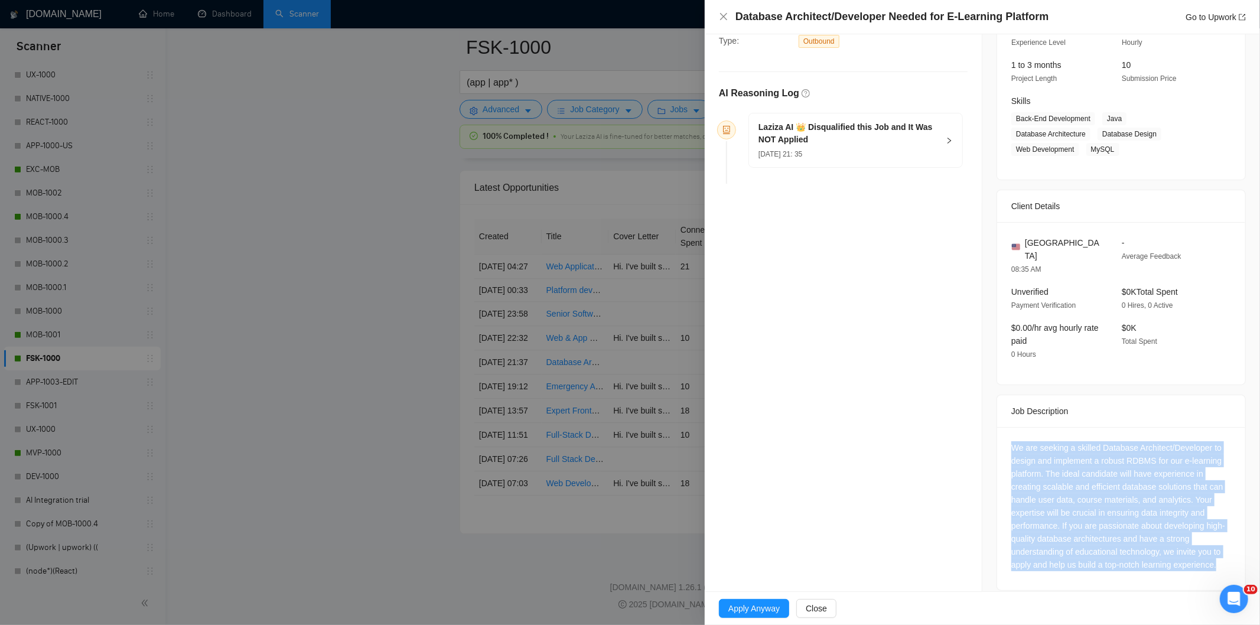
drag, startPoint x: 1219, startPoint y: 557, endPoint x: 1008, endPoint y: 440, distance: 241.5
click at [1011, 441] on div "We are seeking a skilled Database Architect/Developer to design and implement a…" at bounding box center [1121, 506] width 220 height 130
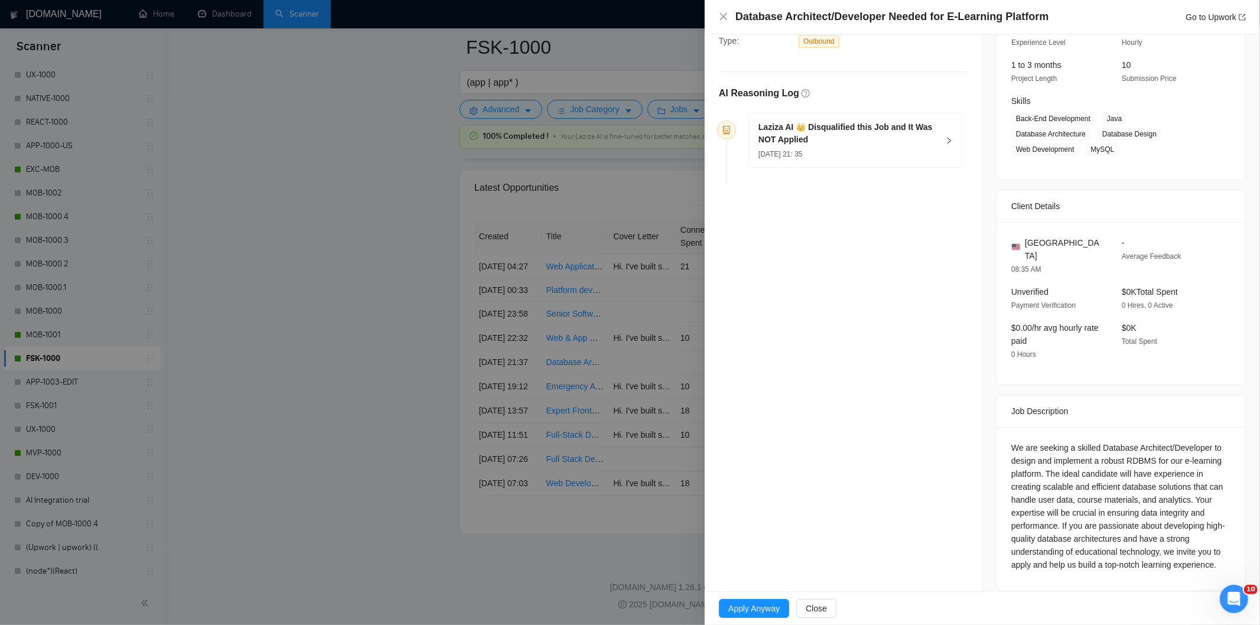
click at [881, 151] on div "[DATE] 21: 35" at bounding box center [849, 153] width 180 height 13
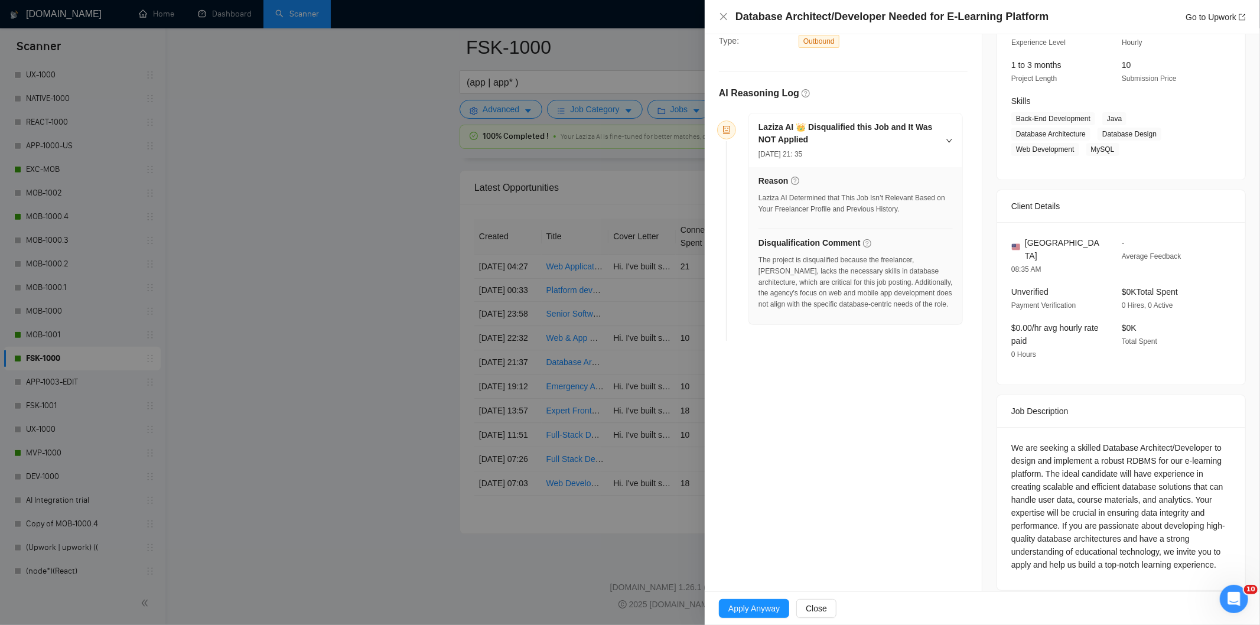
drag, startPoint x: 911, startPoint y: 306, endPoint x: 769, endPoint y: 272, distance: 146.3
drag, startPoint x: 769, startPoint y: 272, endPoint x: 904, endPoint y: 250, distance: 137.6
click at [904, 250] on div "Disqualification Comment The project is disqualified because the freelancer, [P…" at bounding box center [856, 276] width 194 height 81
drag, startPoint x: 912, startPoint y: 310, endPoint x: 758, endPoint y: 258, distance: 162.7
click at [759, 258] on div "The project is disqualified because the freelancer, [PERSON_NAME], lacks the ne…" at bounding box center [856, 283] width 194 height 56
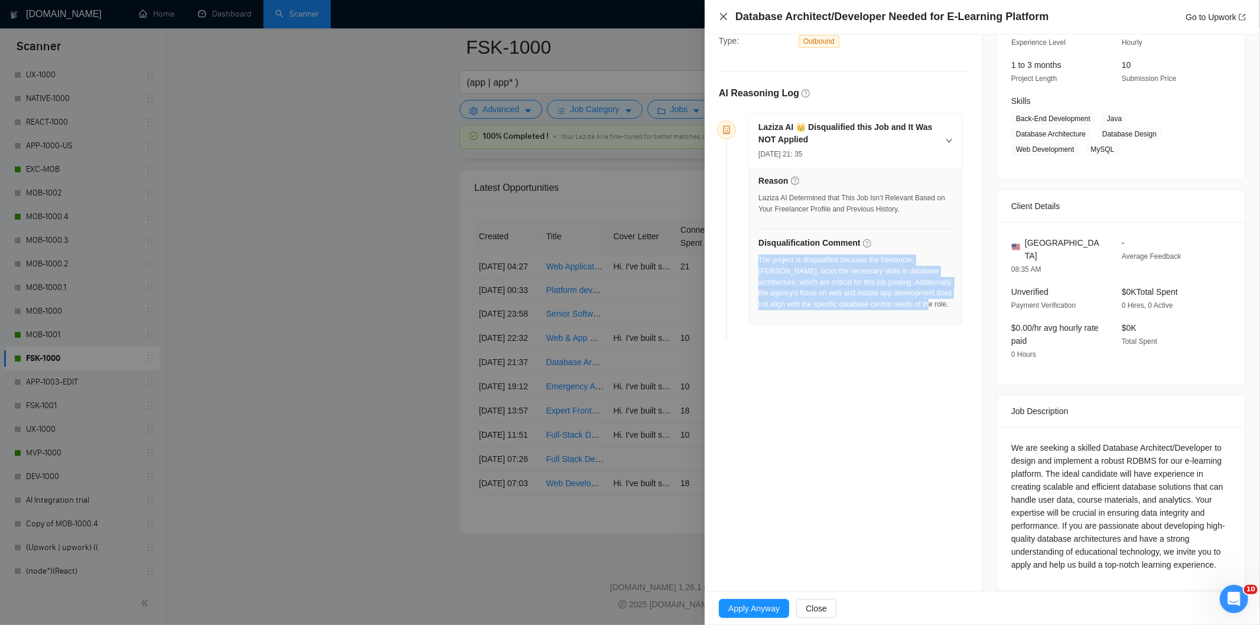
click at [722, 16] on icon "close" at bounding box center [723, 16] width 9 height 9
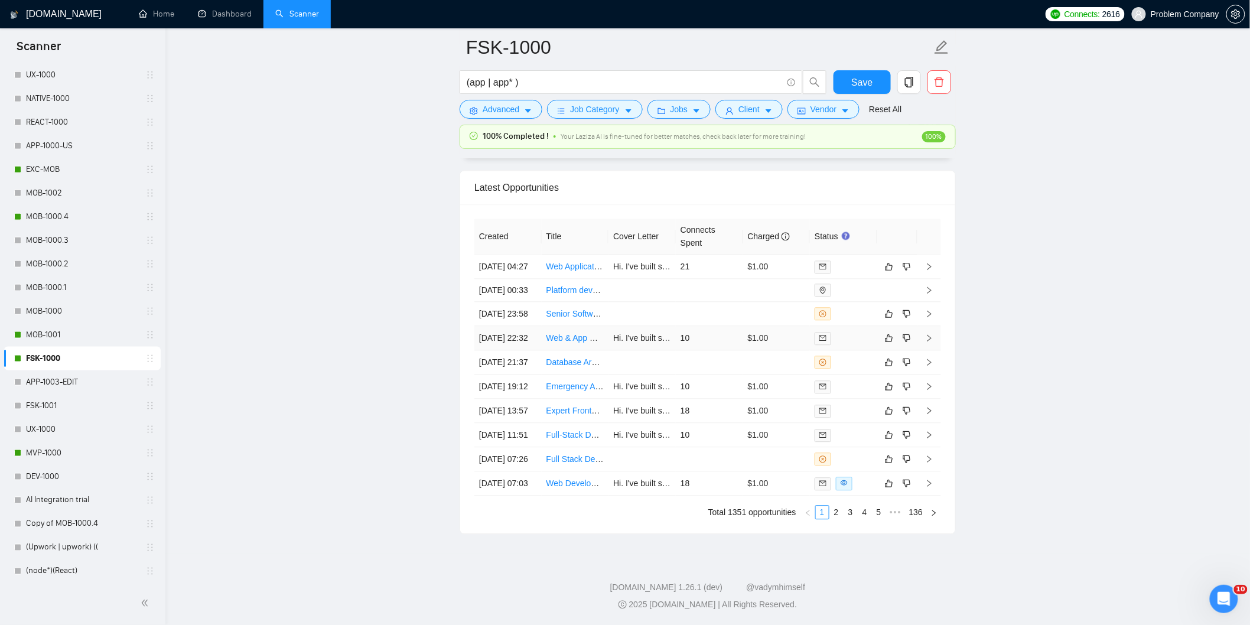
click at [518, 350] on td "[DATE] 22:32" at bounding box center [507, 338] width 67 height 24
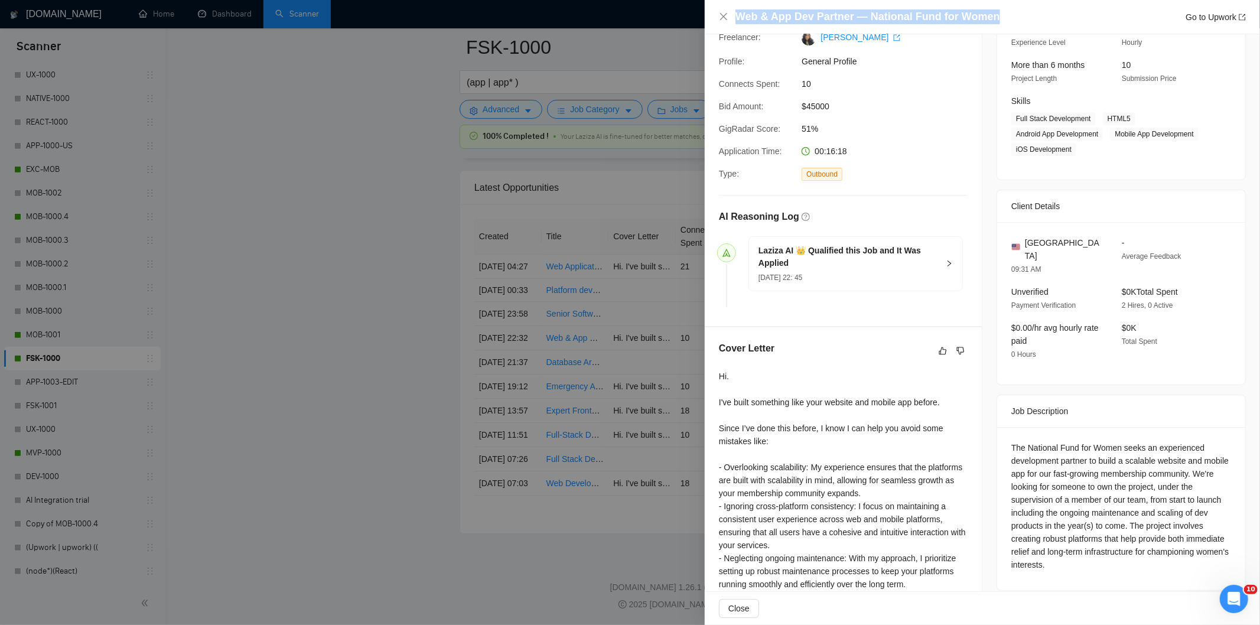
drag, startPoint x: 1001, startPoint y: 15, endPoint x: 734, endPoint y: 17, distance: 267.0
click at [734, 17] on div "Web & App Dev Partner — National Fund for Women Go to Upwork" at bounding box center [982, 16] width 527 height 15
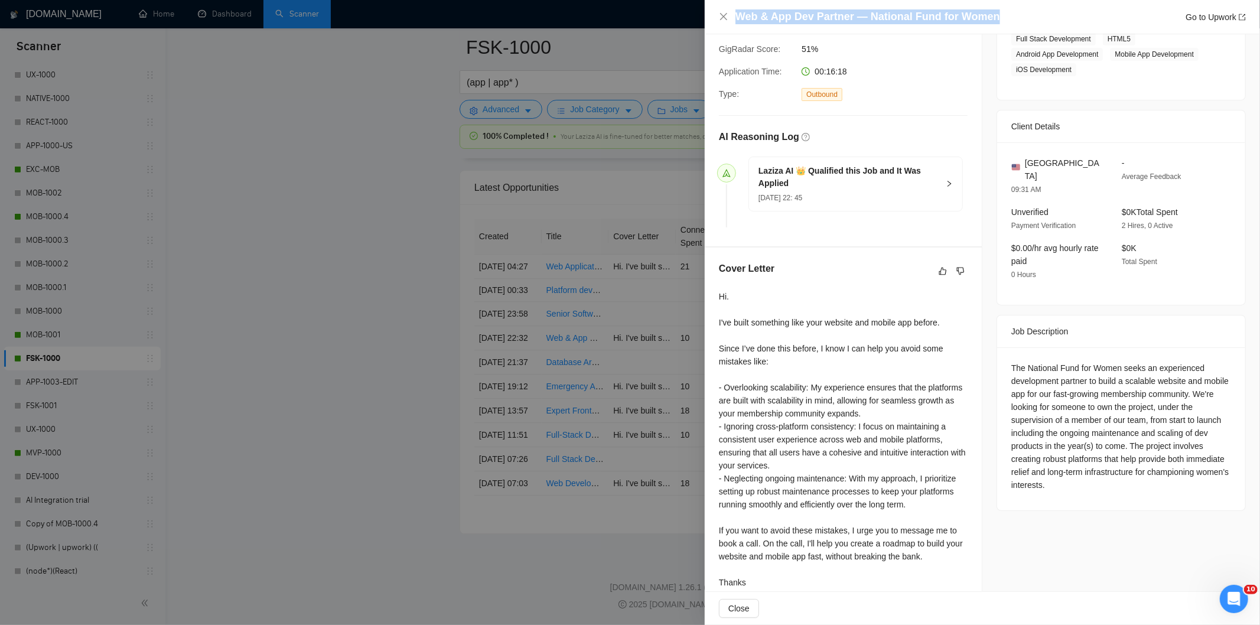
scroll to position [215, 0]
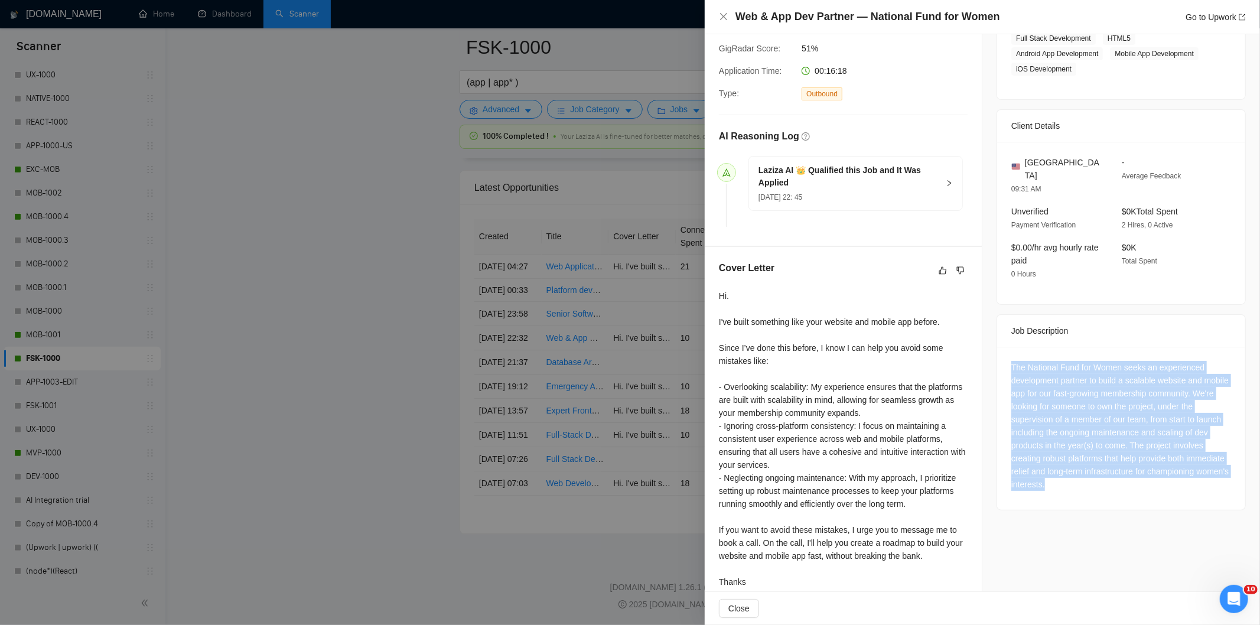
drag, startPoint x: 1007, startPoint y: 352, endPoint x: 1150, endPoint y: 470, distance: 185.9
click at [1150, 470] on div "The National Fund for Women seeks an experienced development partner to build a…" at bounding box center [1121, 426] width 220 height 130
click at [724, 16] on icon "close" at bounding box center [723, 16] width 7 height 7
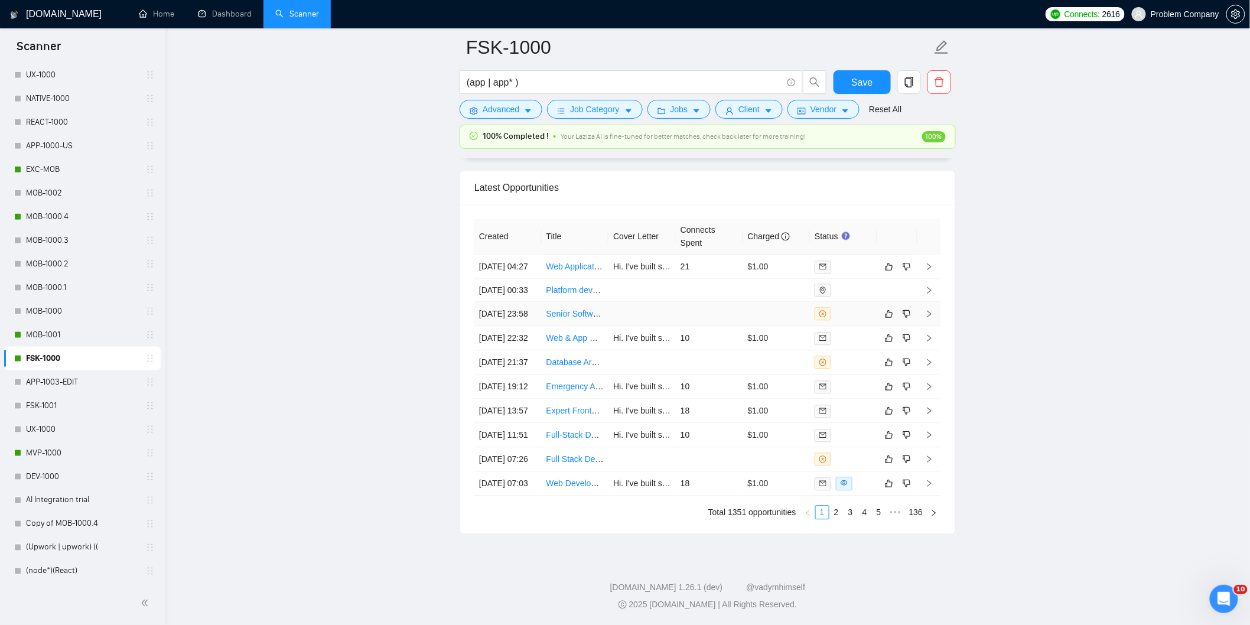
click at [527, 326] on td "[DATE] 23:58" at bounding box center [507, 314] width 67 height 24
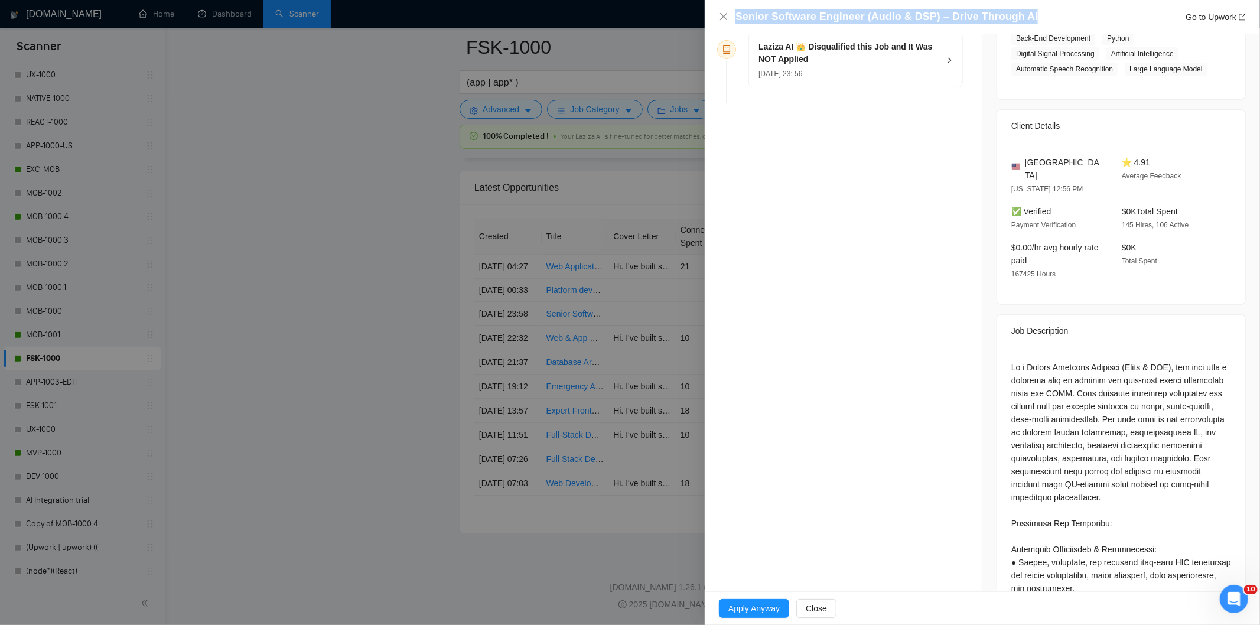
drag, startPoint x: 1037, startPoint y: 17, endPoint x: 734, endPoint y: 9, distance: 303.7
click at [734, 9] on div "Senior Software Engineer (Audio & DSP) – Drive Through AI Go to Upwork" at bounding box center [982, 16] width 527 height 15
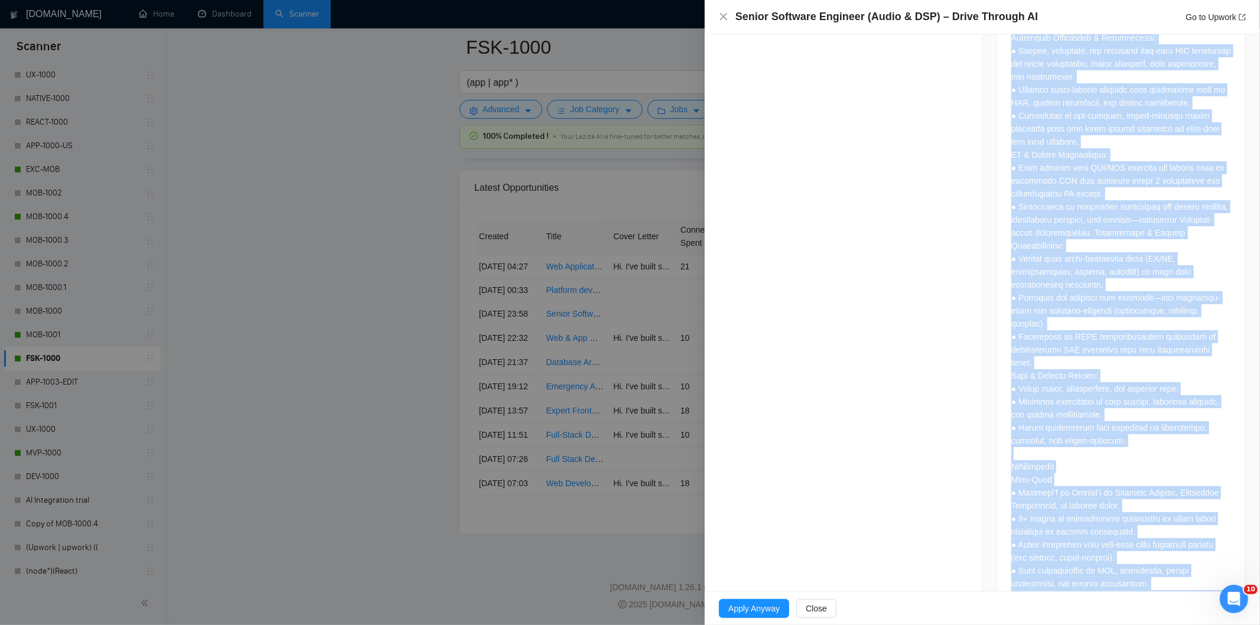
drag, startPoint x: 1078, startPoint y: 480, endPoint x: 1122, endPoint y: 612, distance: 139.6
click at [1122, 612] on div "Senior Software Engineer (Audio & DSP) – Drive Through AI Go to Upwork Opportun…" at bounding box center [982, 312] width 555 height 625
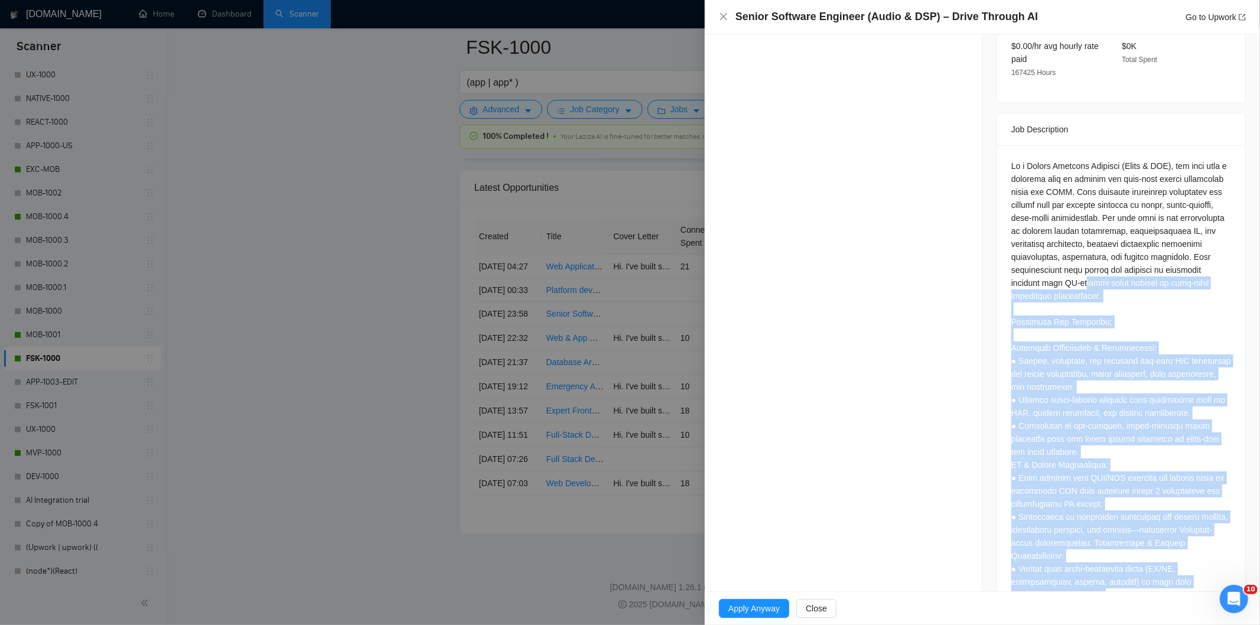
scroll to position [454, 0]
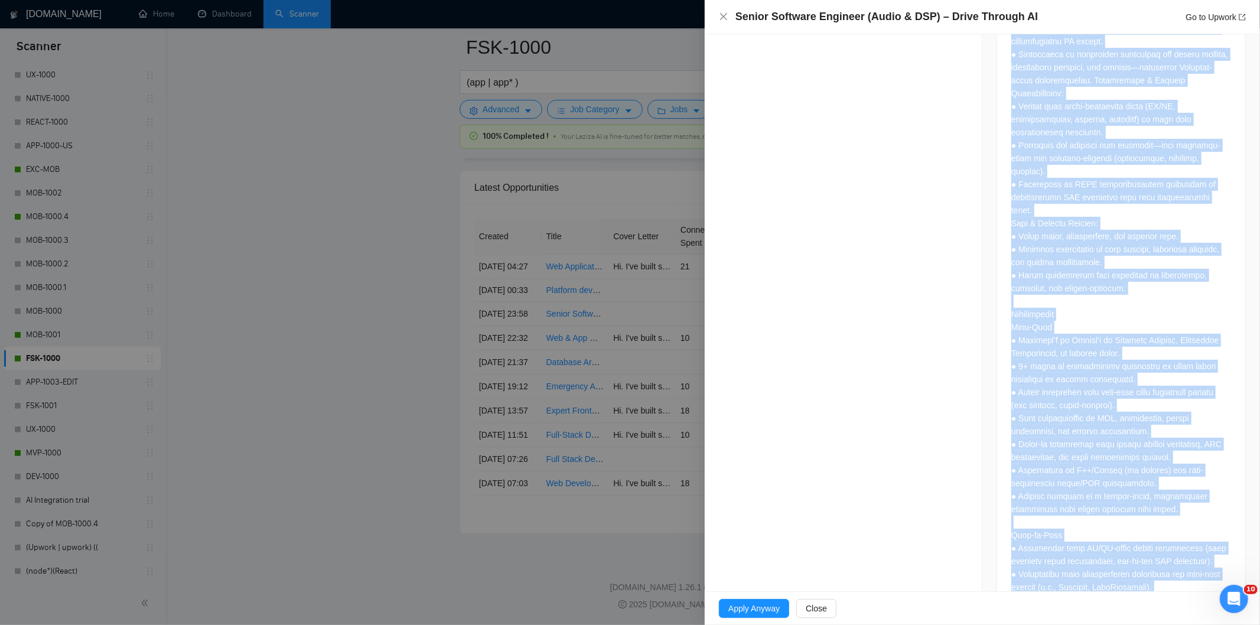
scroll to position [1187, 0]
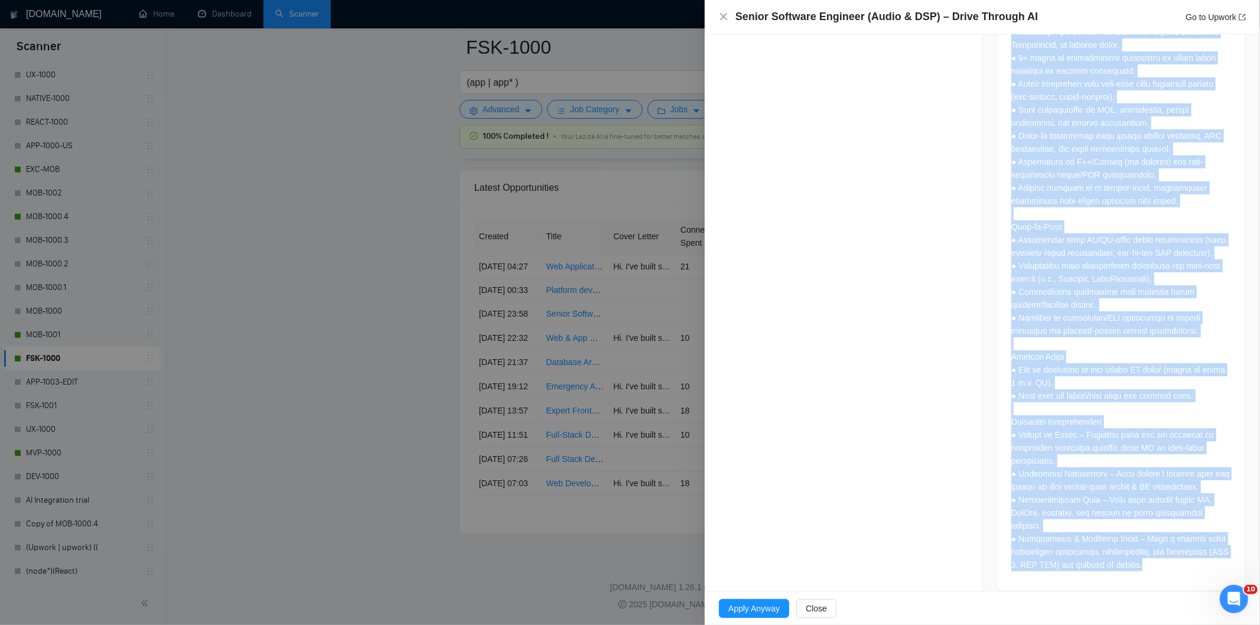
drag, startPoint x: 1006, startPoint y: 111, endPoint x: 1168, endPoint y: 572, distance: 488.6
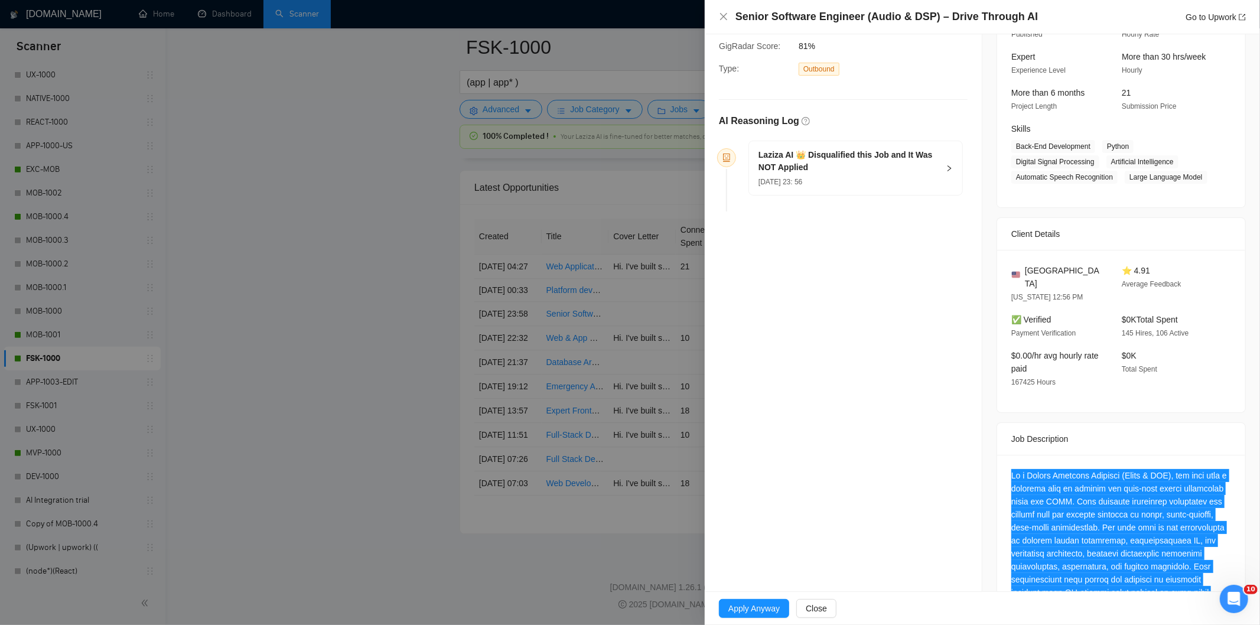
scroll to position [98, 0]
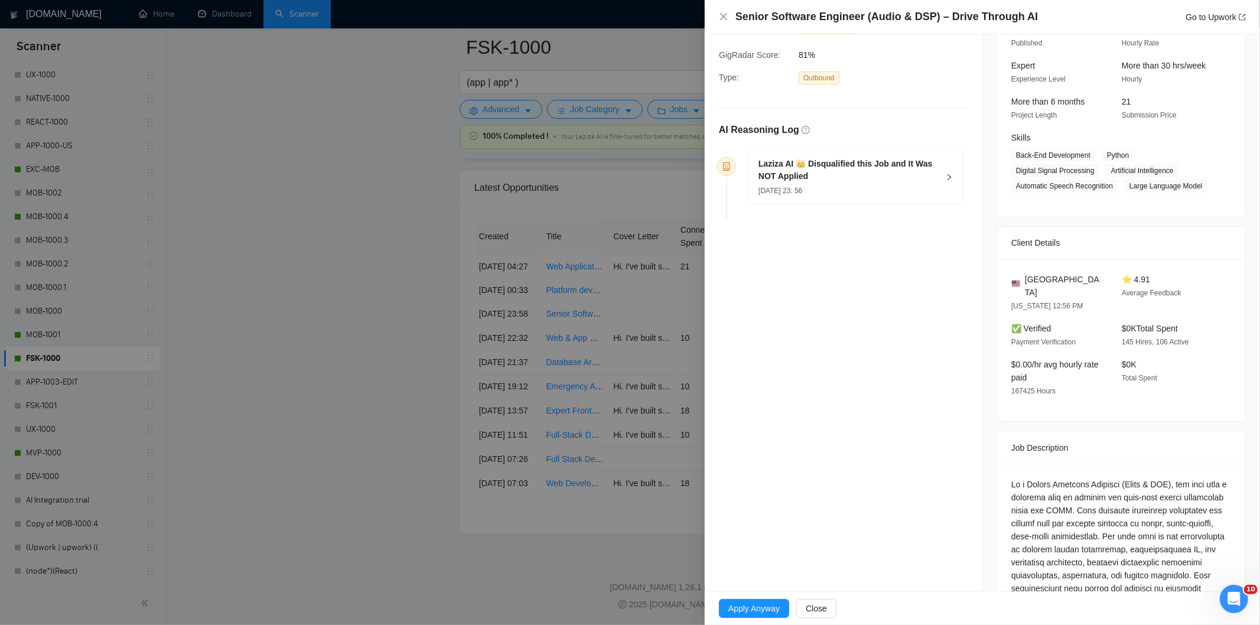
click at [926, 182] on h5 "Laziza AI 👑 Disqualified this Job and It Was NOT Applied" at bounding box center [849, 170] width 180 height 25
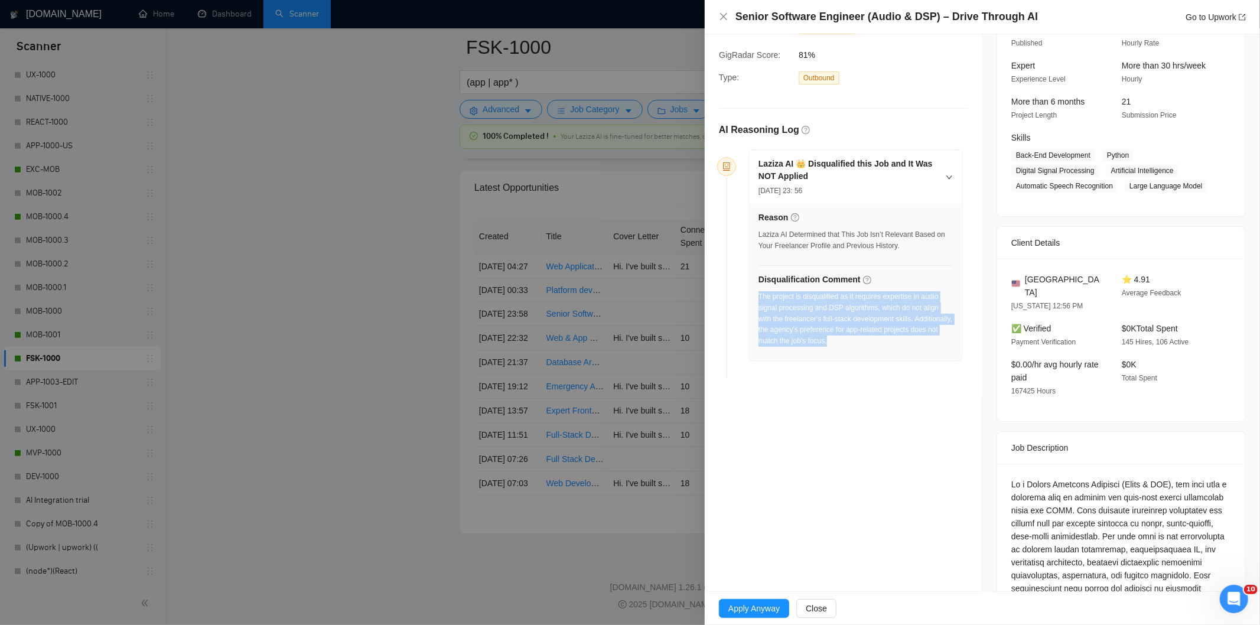
drag, startPoint x: 893, startPoint y: 346, endPoint x: 758, endPoint y: 300, distance: 143.1
click at [759, 300] on div "The project is disqualified as it requires expertise in audio signal processing…" at bounding box center [856, 319] width 194 height 56
click at [723, 14] on icon "close" at bounding box center [723, 16] width 9 height 9
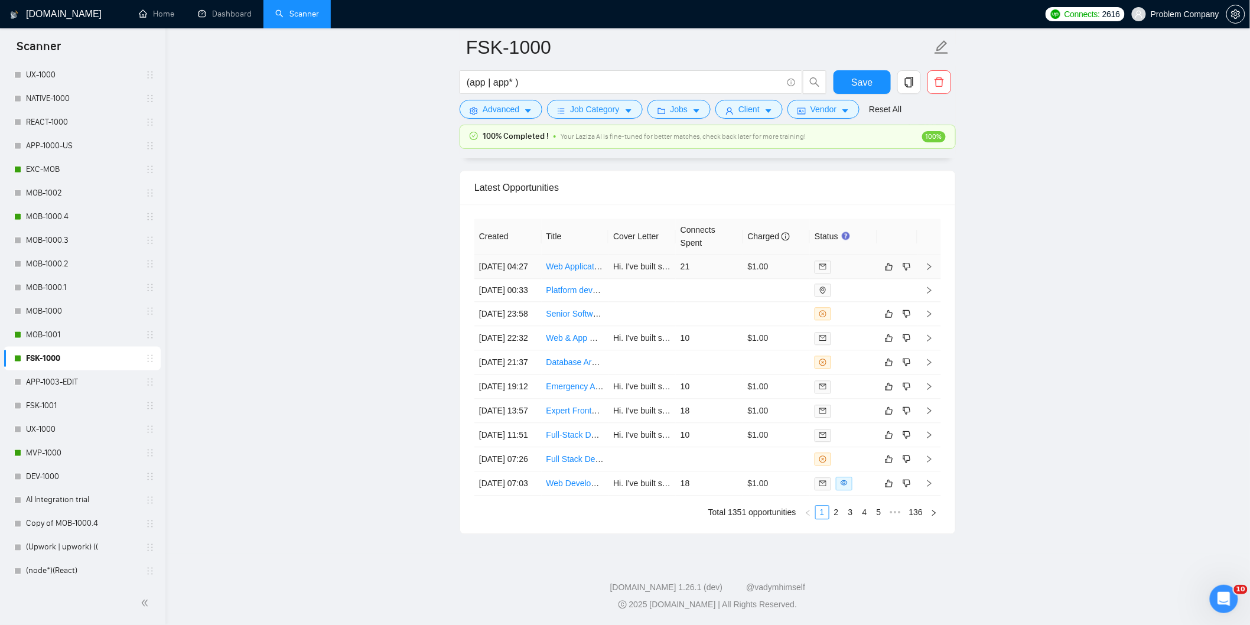
click at [511, 257] on td "[DATE] 04:27" at bounding box center [507, 267] width 67 height 24
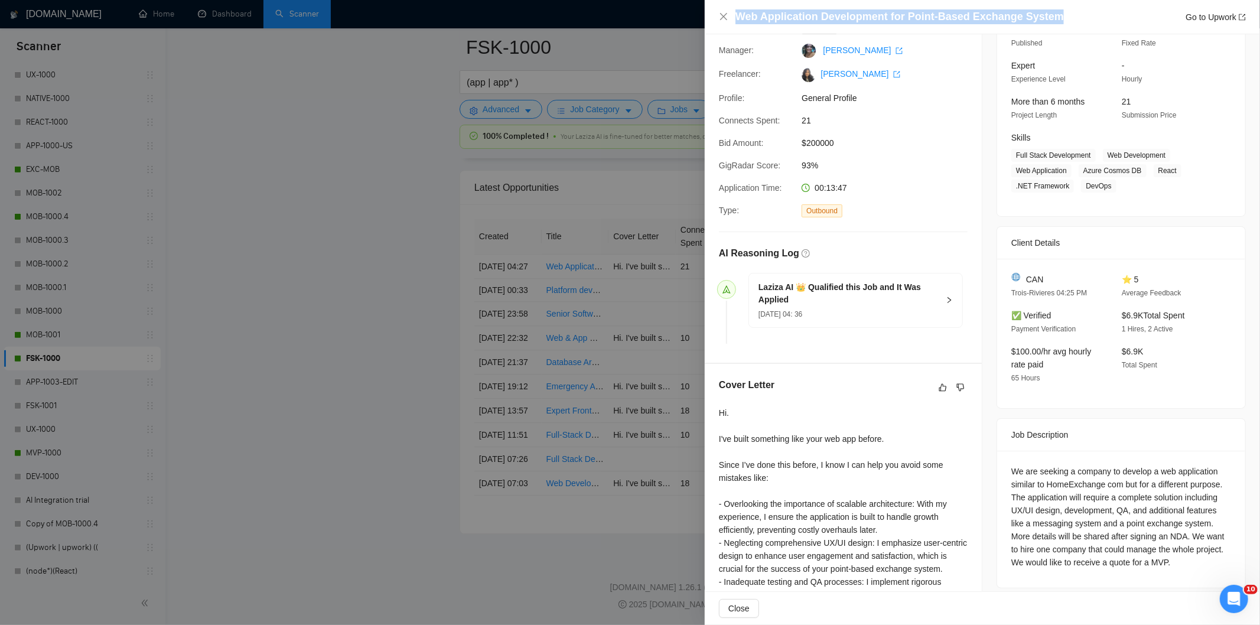
drag, startPoint x: 1052, startPoint y: 16, endPoint x: 734, endPoint y: 14, distance: 317.8
click at [734, 14] on div "Web Application Development for Point-Based Exchange System Go to Upwork" at bounding box center [982, 16] width 527 height 15
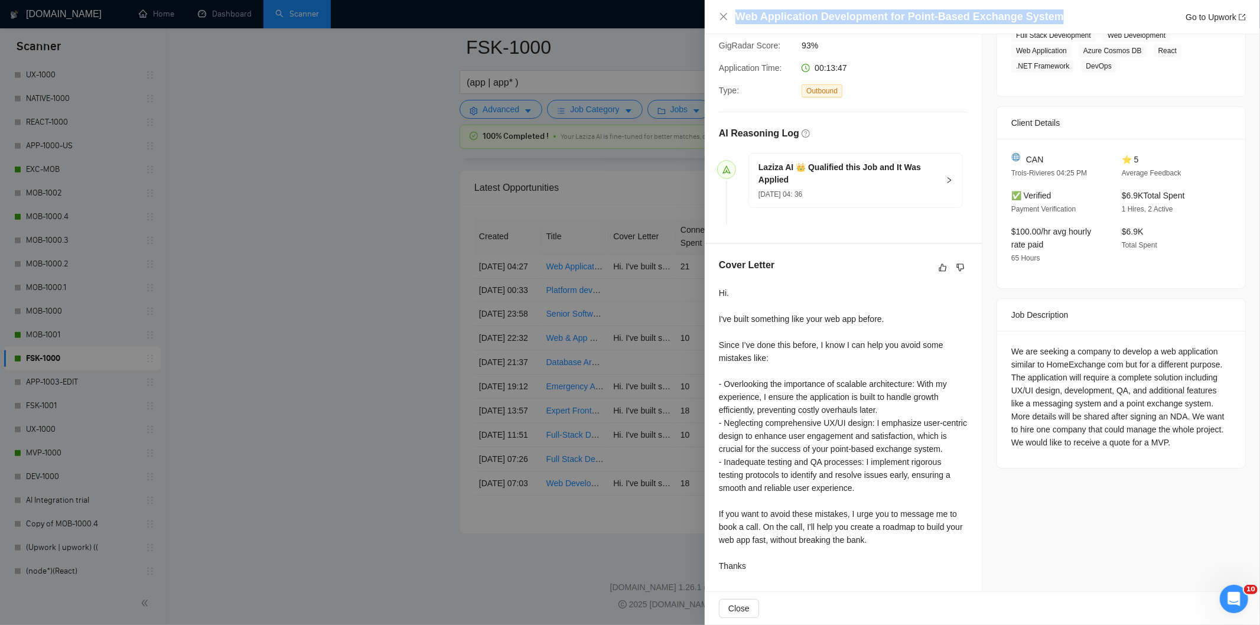
scroll to position [231, 0]
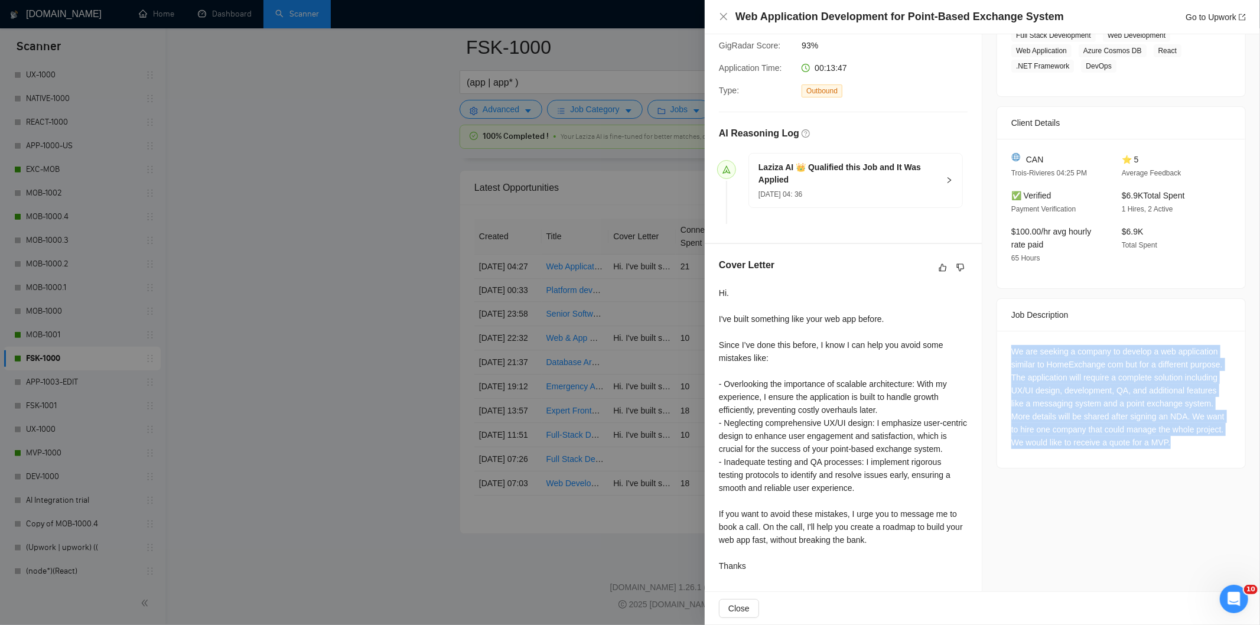
drag, startPoint x: 1003, startPoint y: 331, endPoint x: 1179, endPoint y: 433, distance: 202.8
click at [1179, 433] on div "We are seeking a company to develop a web application similar to HomeExchange c…" at bounding box center [1121, 399] width 248 height 137
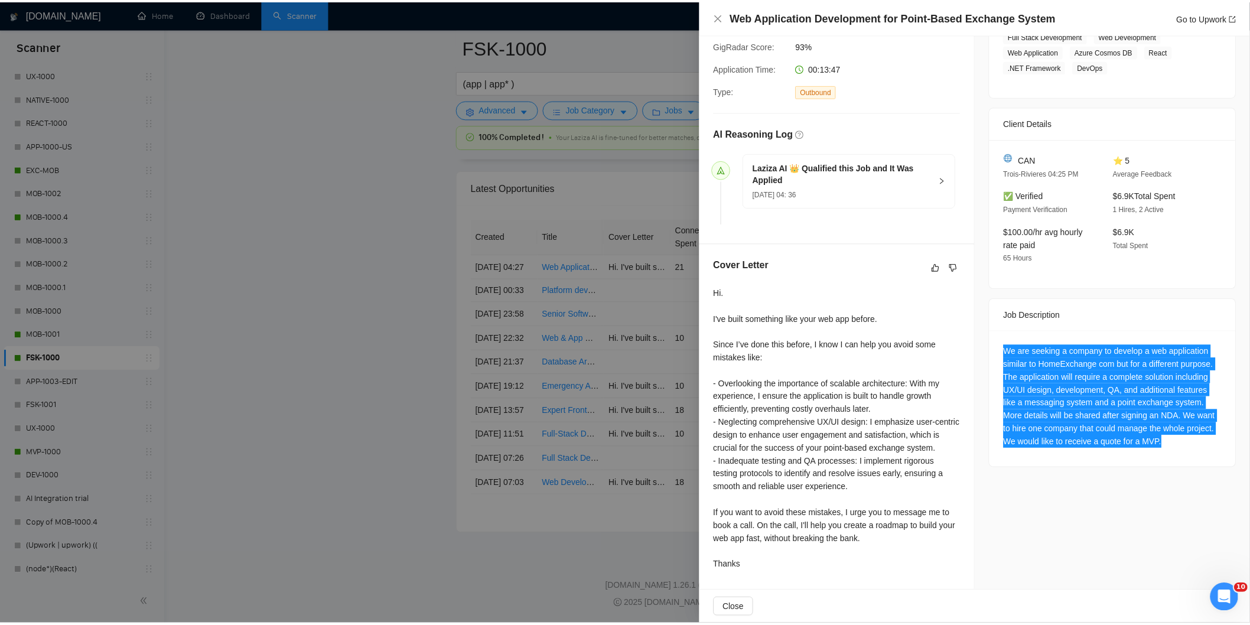
scroll to position [0, 0]
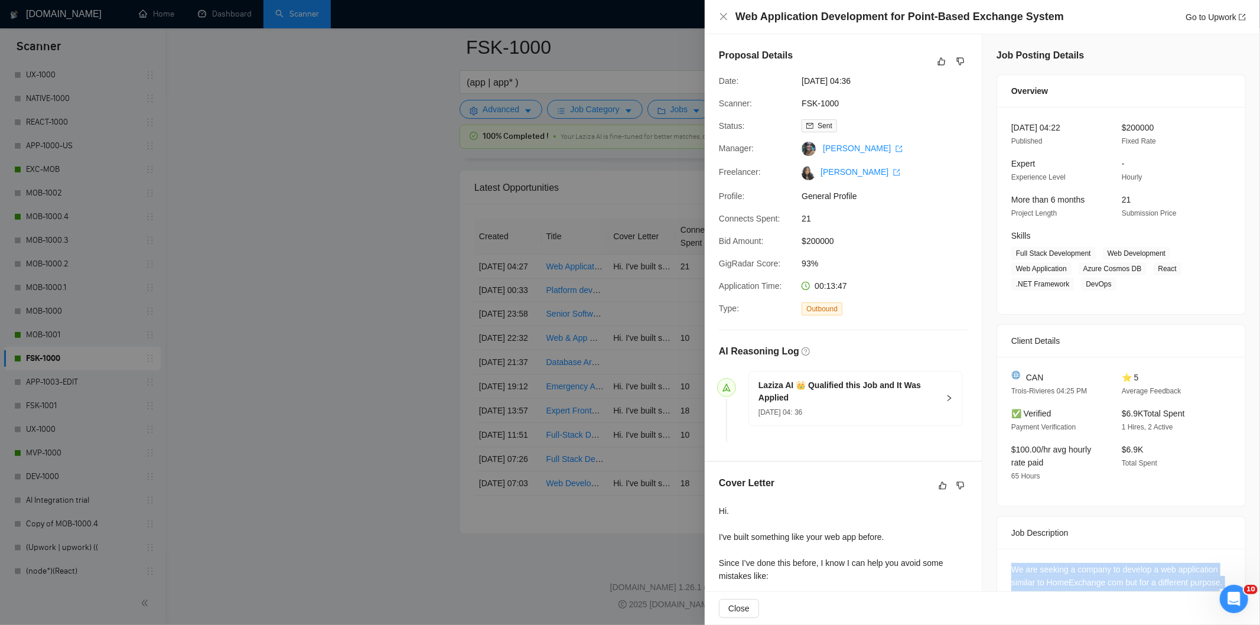
drag, startPoint x: 878, startPoint y: 80, endPoint x: 801, endPoint y: 80, distance: 77.4
click at [802, 80] on span "[DATE] 04:36" at bounding box center [890, 80] width 177 height 13
click at [720, 18] on icon "close" at bounding box center [723, 16] width 9 height 9
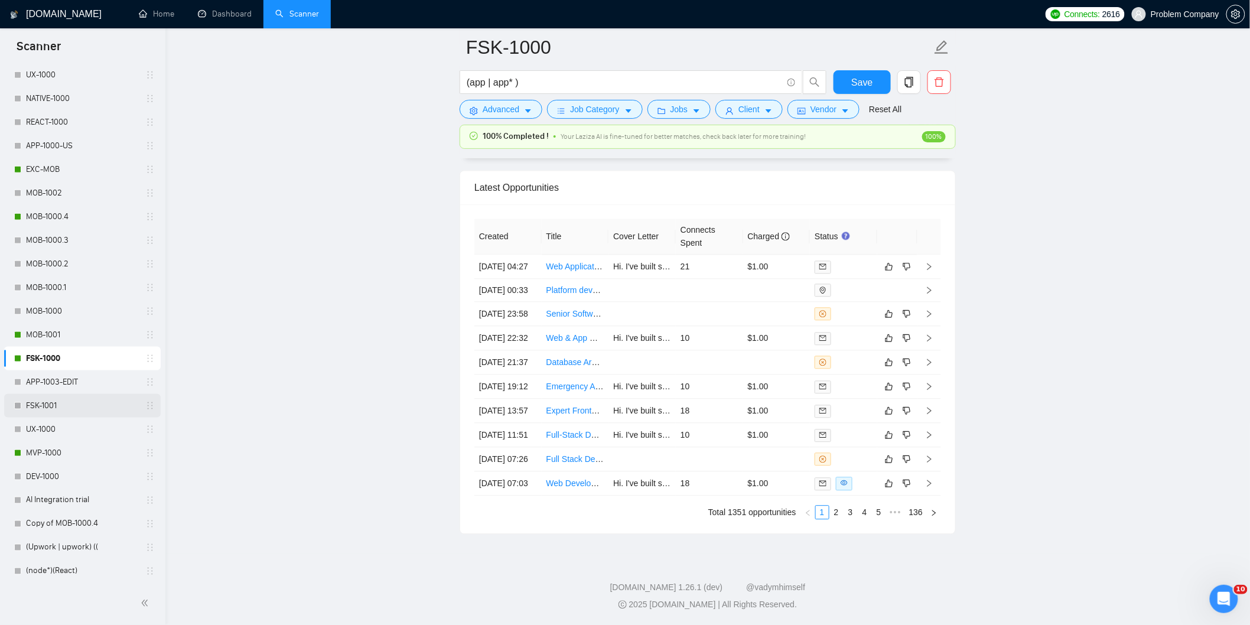
scroll to position [3008, 0]
click at [47, 450] on link "MVP-1000" at bounding box center [82, 453] width 112 height 24
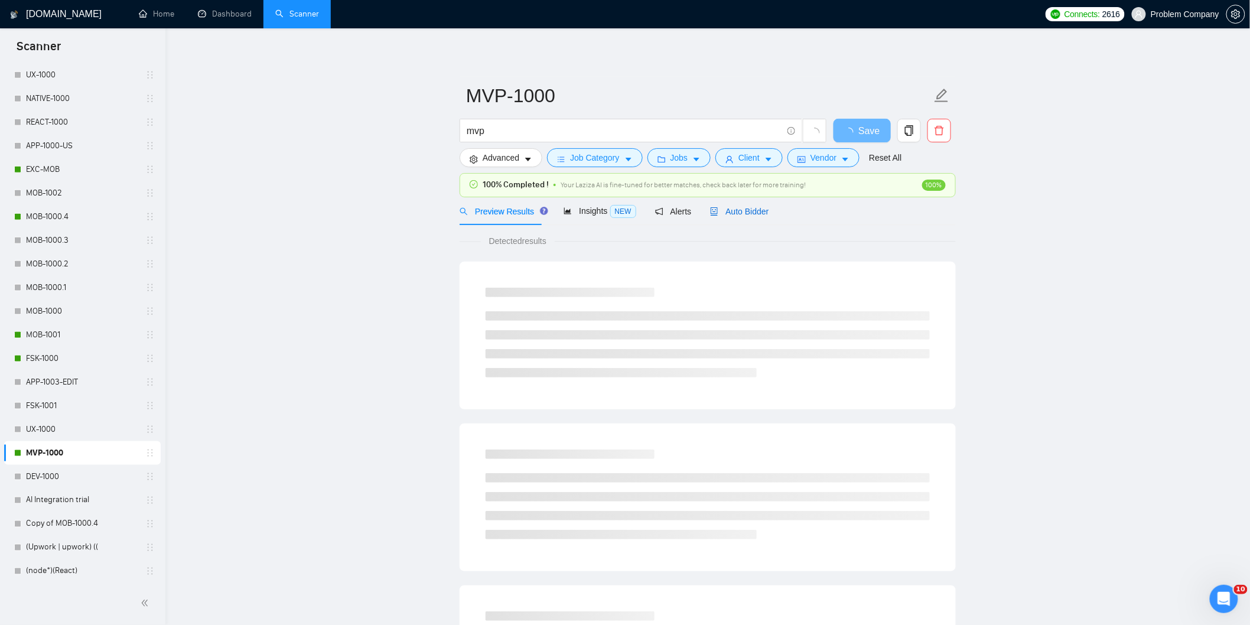
click at [760, 209] on span "Auto Bidder" at bounding box center [739, 211] width 58 height 9
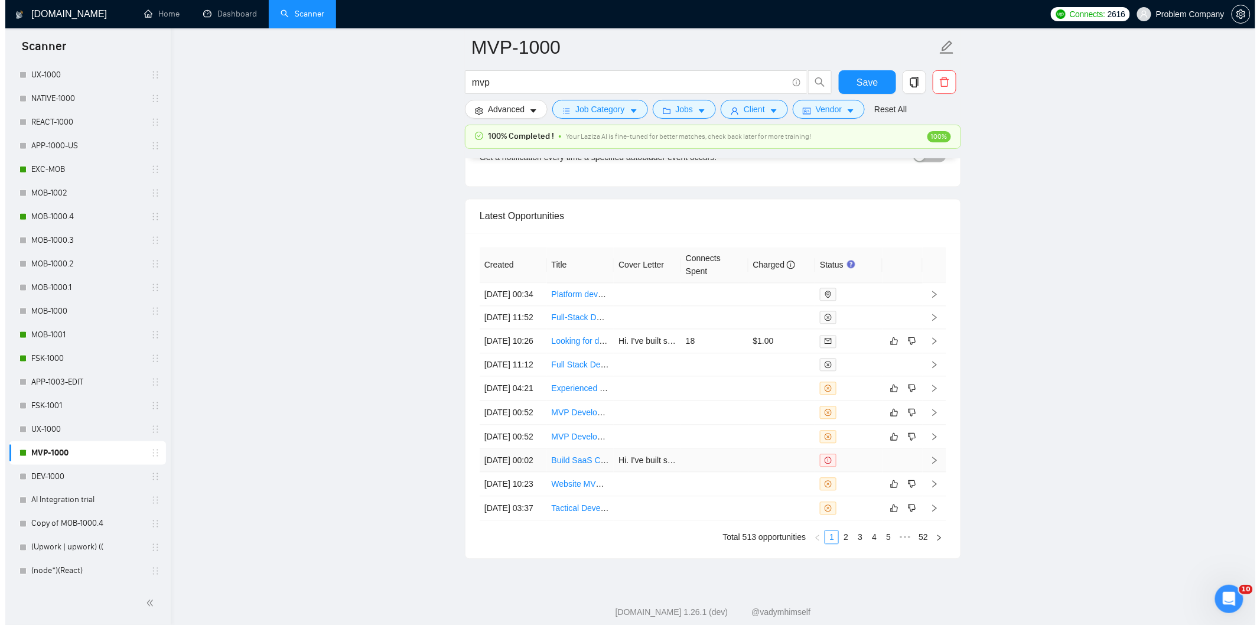
scroll to position [2807, 0]
click at [516, 353] on td "[DATE] 10:26" at bounding box center [507, 341] width 67 height 24
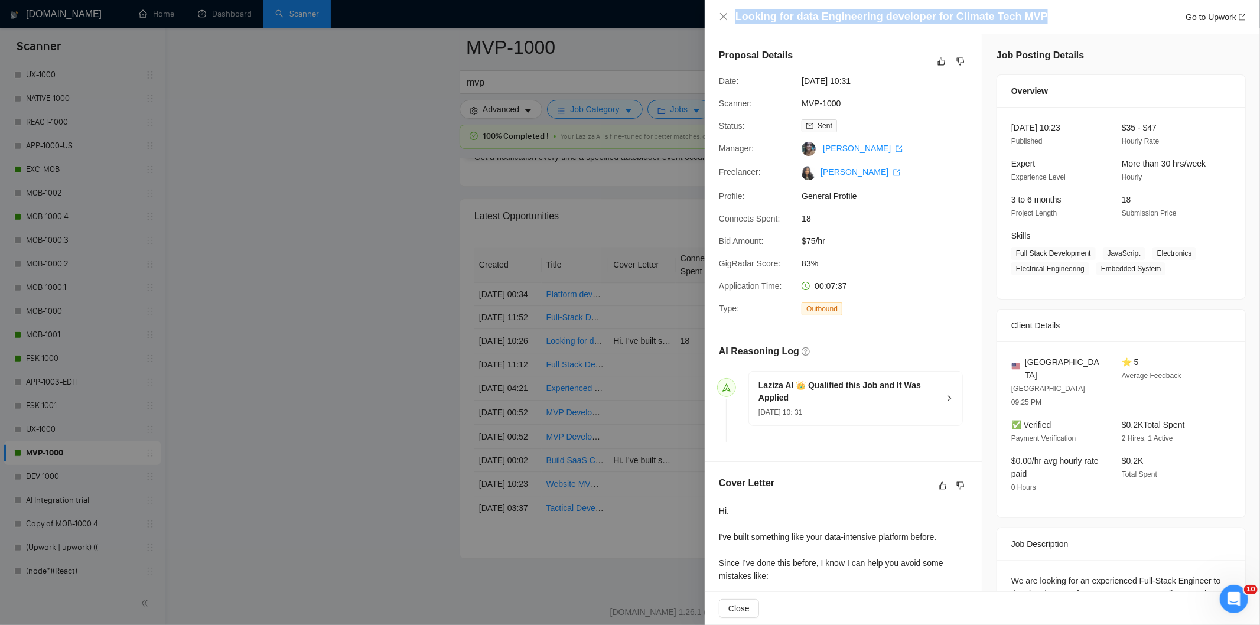
drag, startPoint x: 1053, startPoint y: 11, endPoint x: 734, endPoint y: 20, distance: 319.8
click at [734, 20] on div "Looking for data Engineering developer for Climate Tech MVP Go to Upwork" at bounding box center [982, 16] width 527 height 15
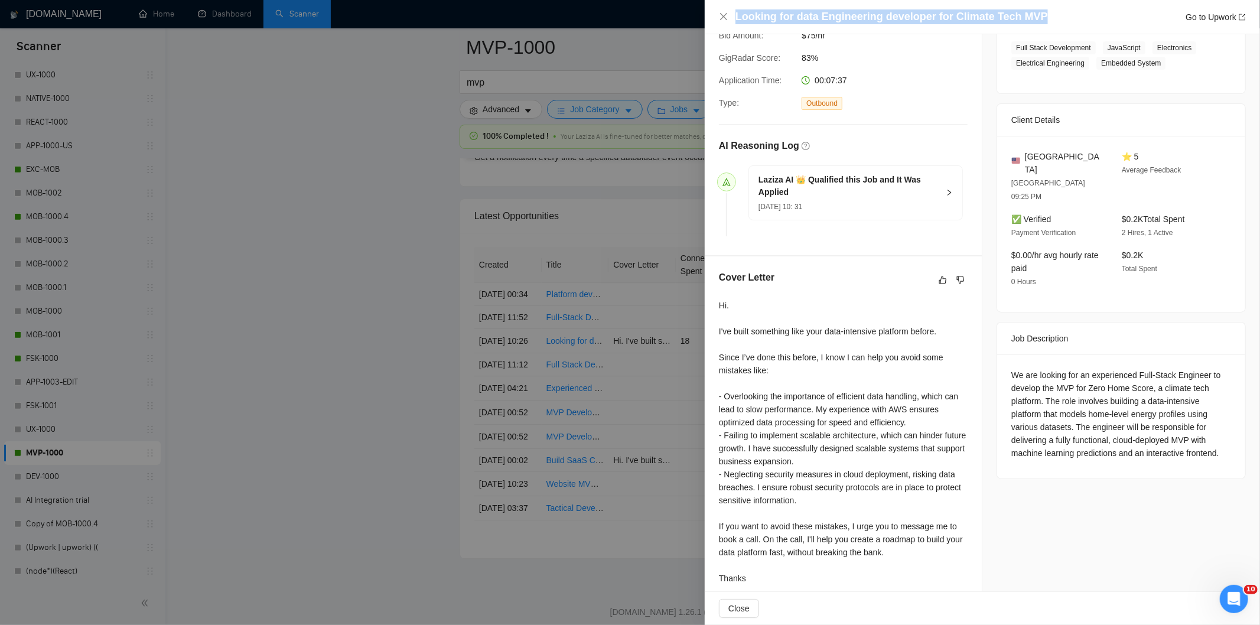
scroll to position [219, 0]
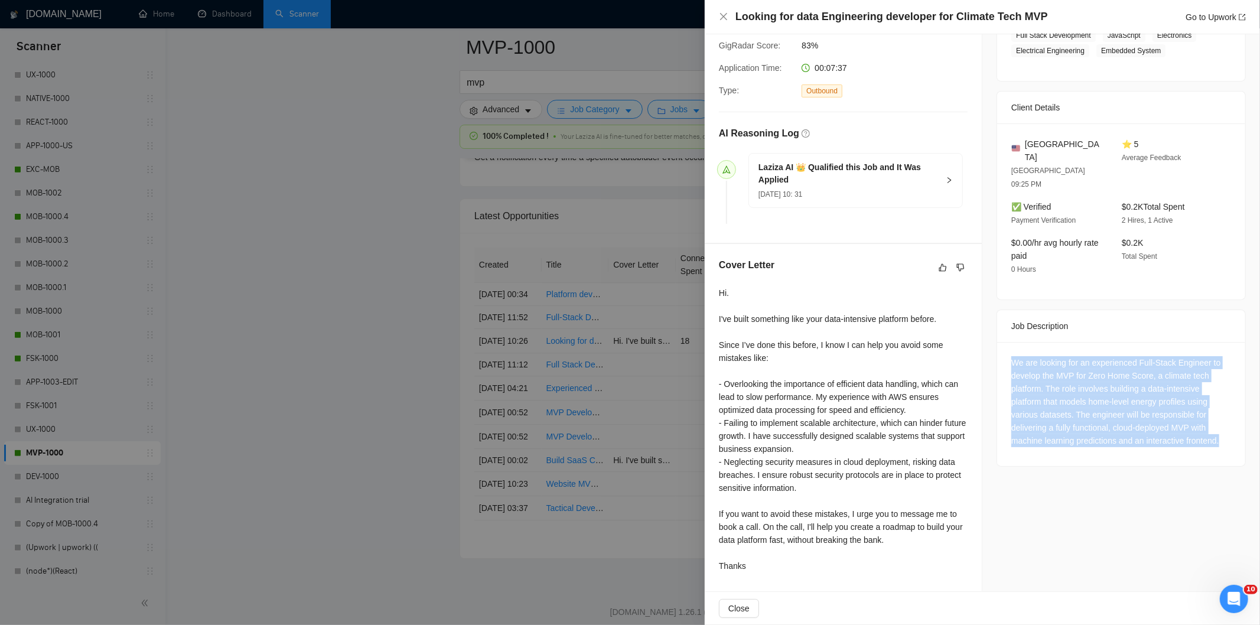
drag, startPoint x: 1008, startPoint y: 350, endPoint x: 1216, endPoint y: 427, distance: 221.7
click at [1216, 427] on div "We are looking for an experienced Full-Stack Engineer to develop the MVP for Ze…" at bounding box center [1121, 401] width 220 height 91
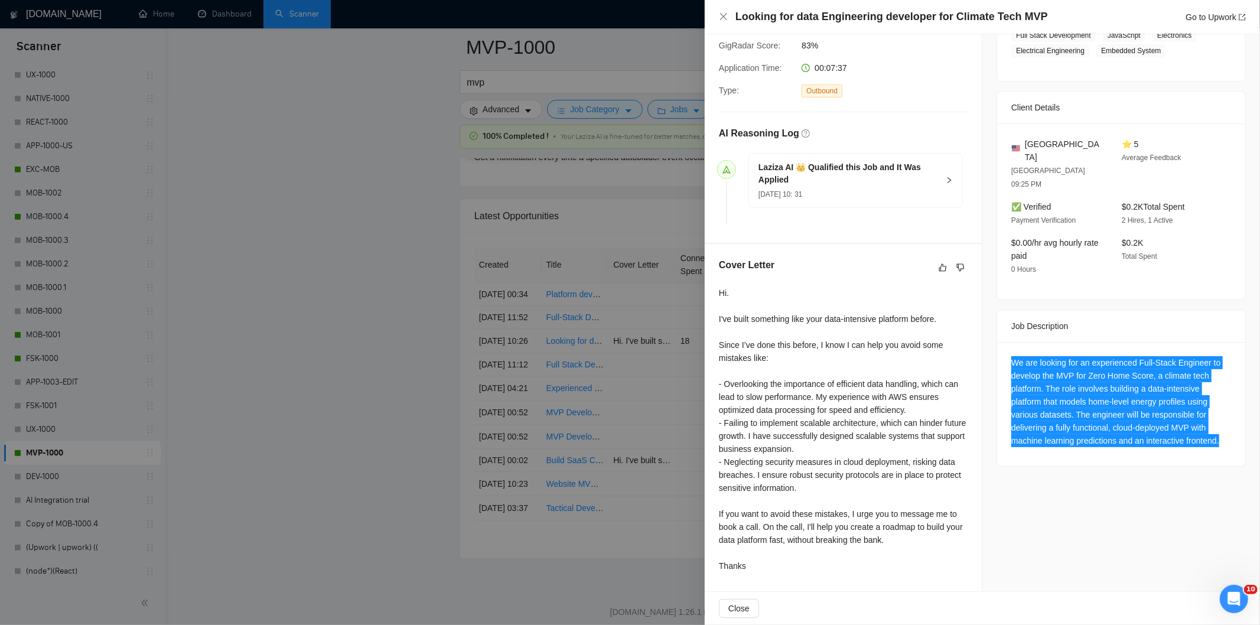
scroll to position [0, 0]
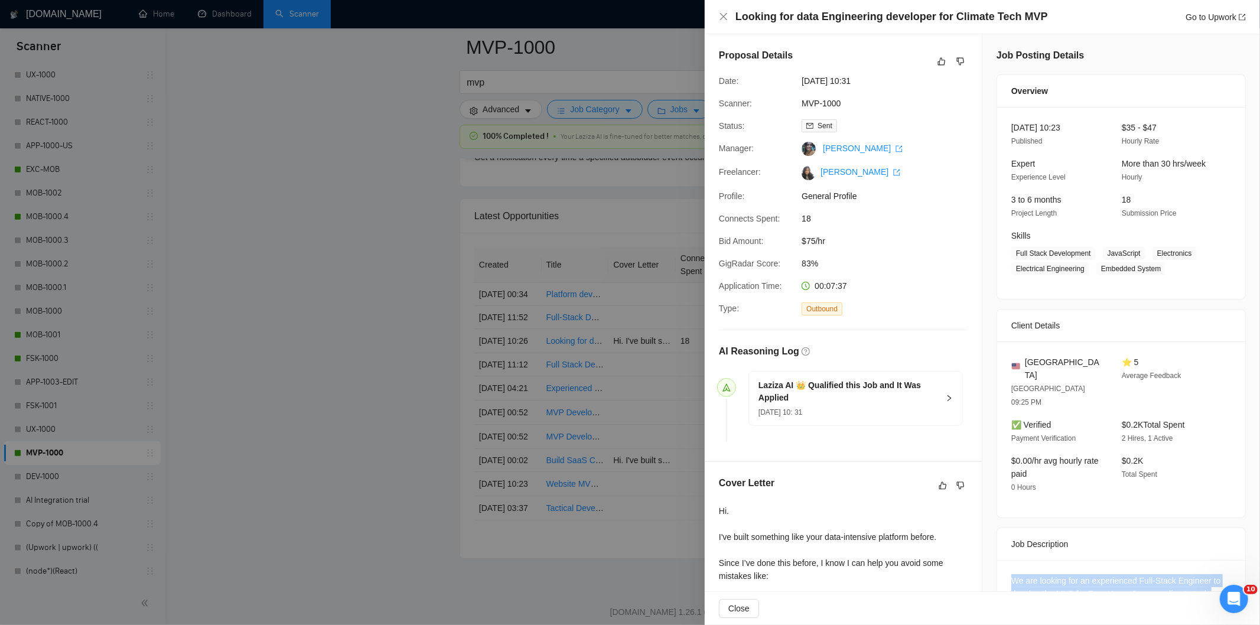
drag, startPoint x: 882, startPoint y: 81, endPoint x: 786, endPoint y: 86, distance: 96.4
click at [786, 86] on div "Date: [DATE] 10:31" at bounding box center [838, 80] width 249 height 13
